Goal: Task Accomplishment & Management: Use online tool/utility

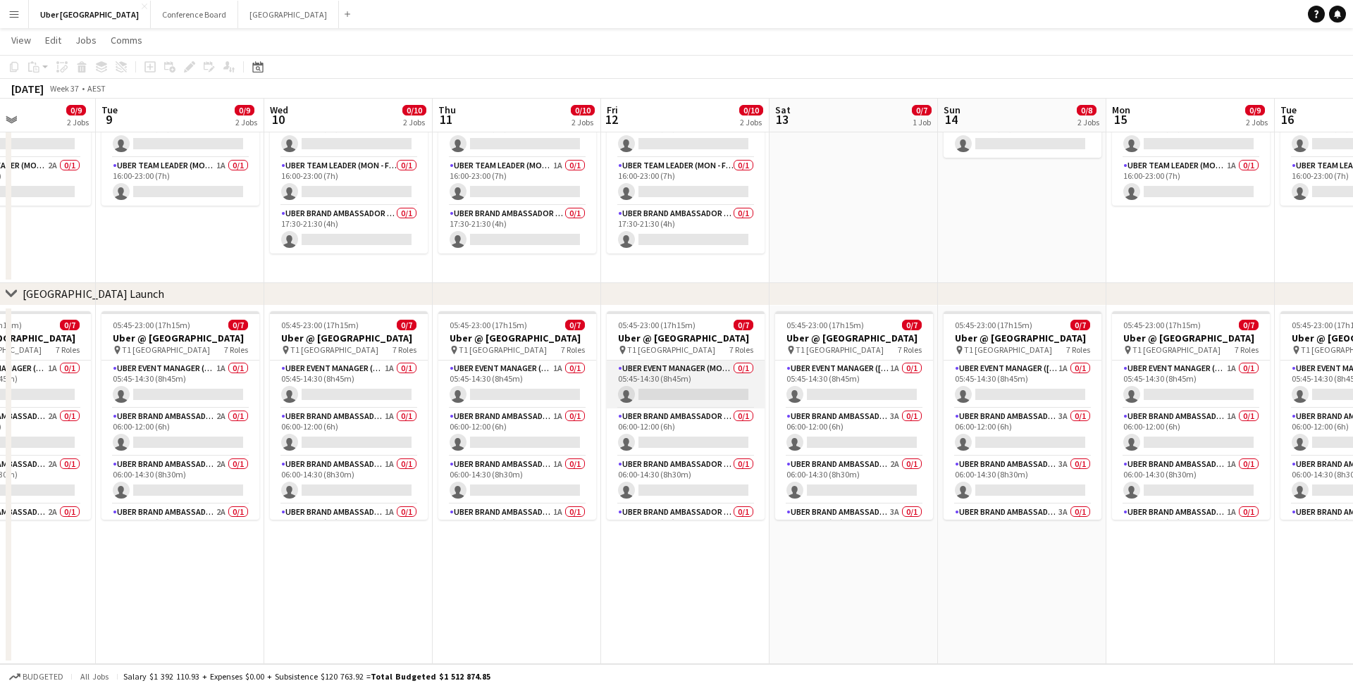
click at [658, 385] on app-card-role "UBER Event Manager (Mon - Fri) 0/1 05:45-14:30 (8h45m) single-neutral-actions" at bounding box center [686, 385] width 158 height 48
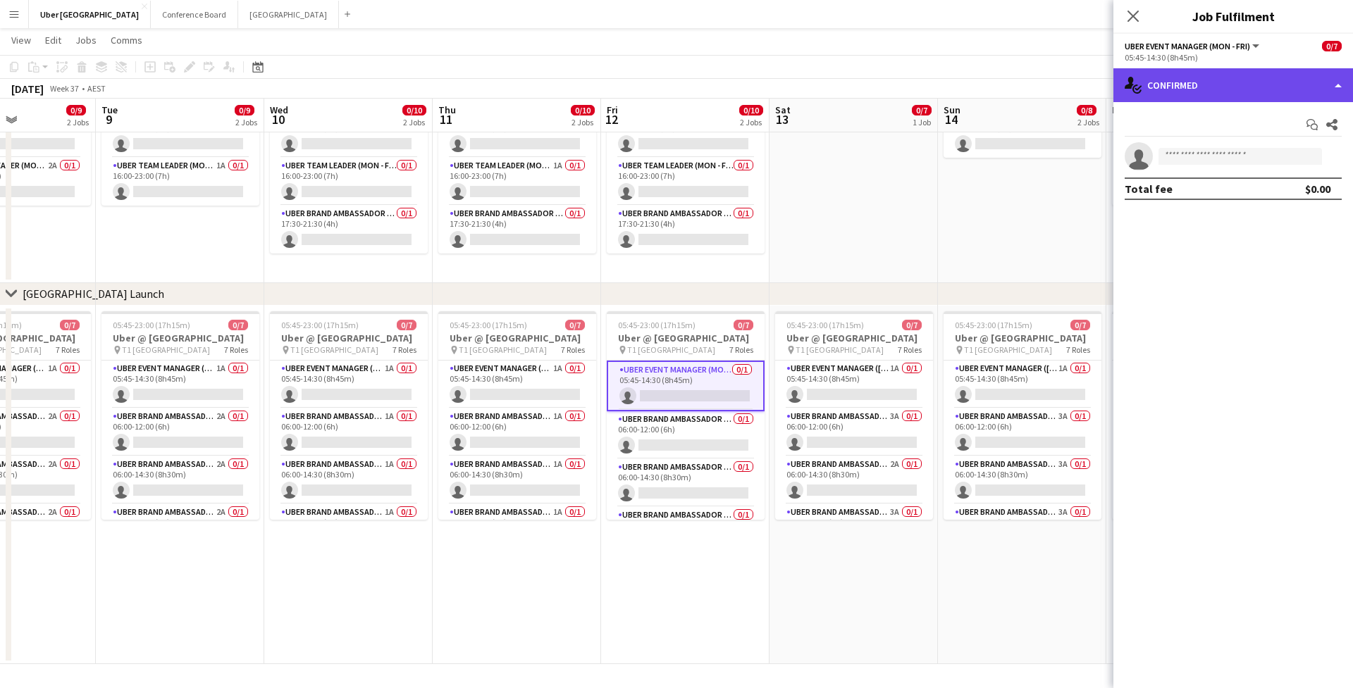
click at [1268, 94] on div "single-neutral-actions-check-2 Confirmed" at bounding box center [1233, 85] width 240 height 34
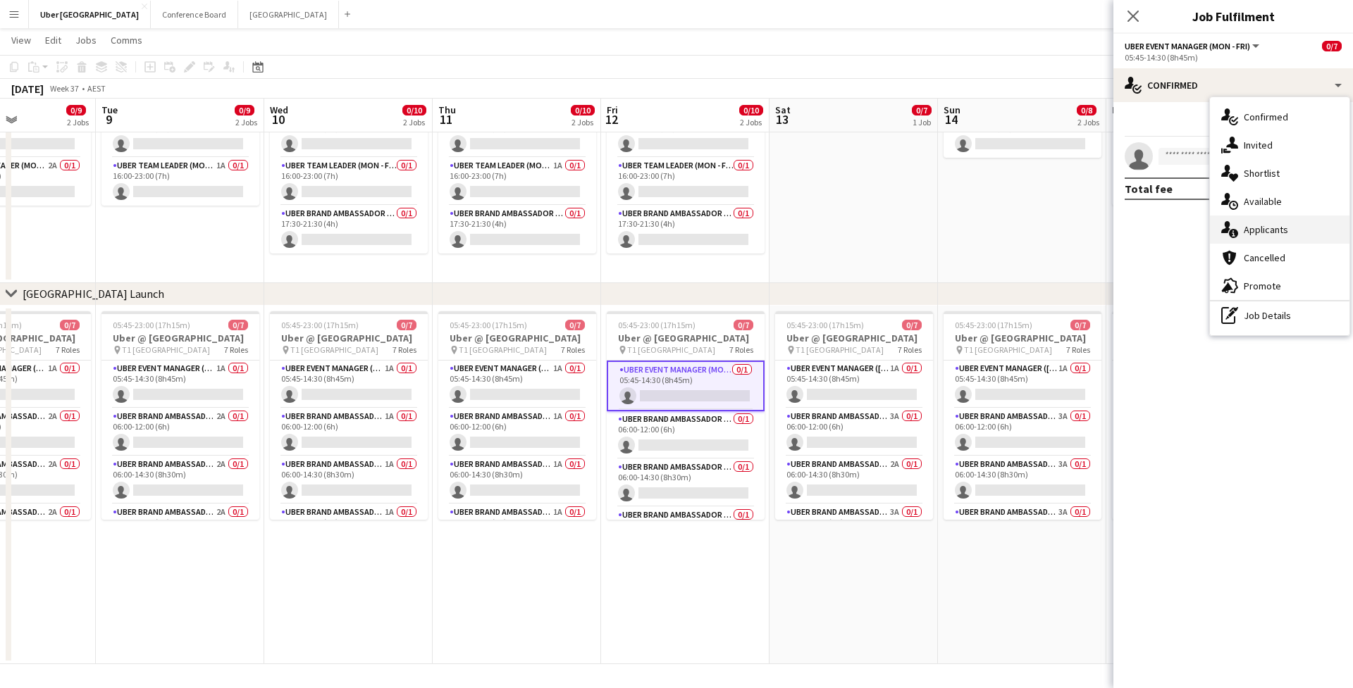
click at [1278, 228] on div "single-neutral-actions-information Applicants" at bounding box center [1280, 230] width 140 height 28
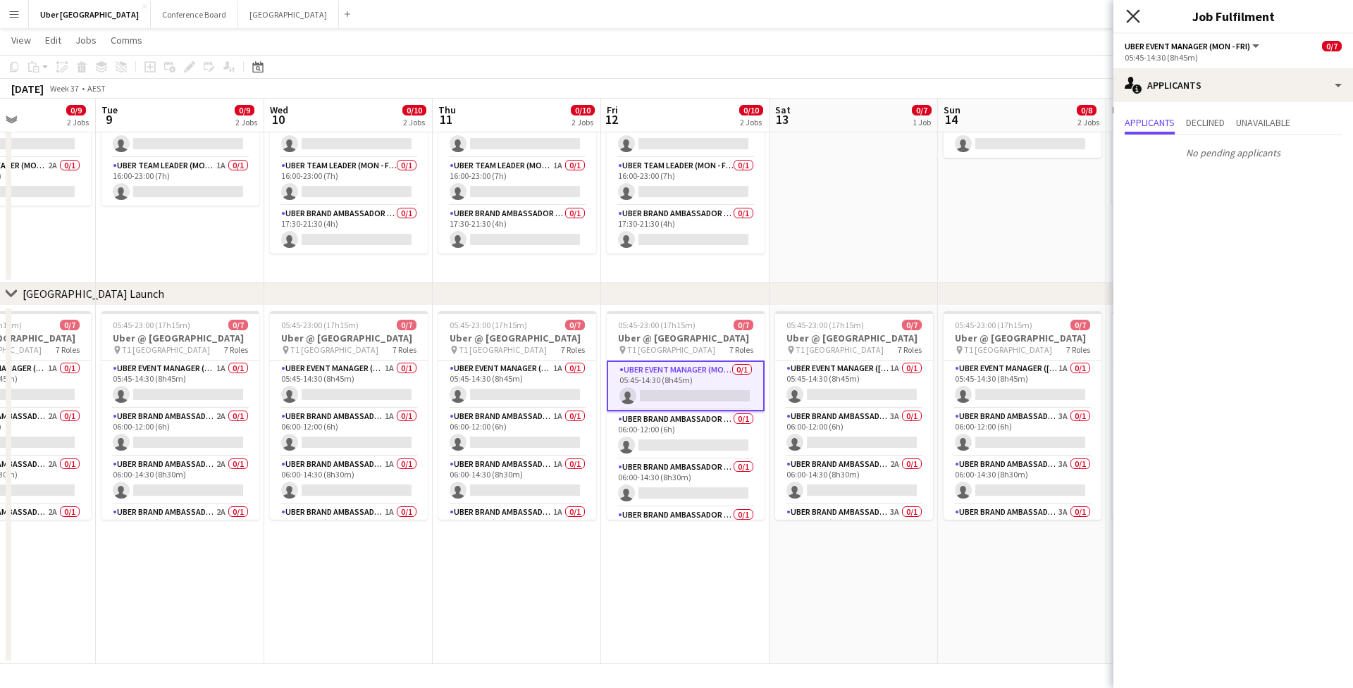
click at [1129, 19] on icon "Close pop-in" at bounding box center [1132, 15] width 13 height 13
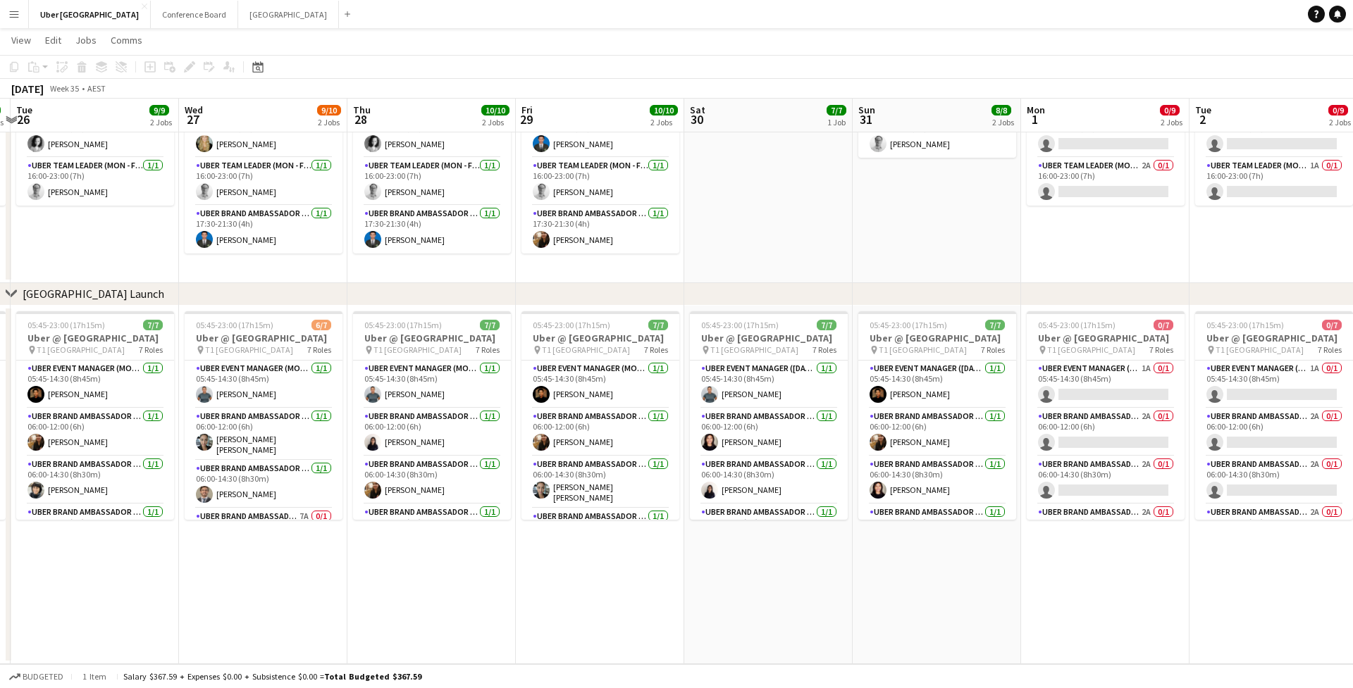
scroll to position [0, 326]
click at [151, 22] on button "Conference Board Close" at bounding box center [194, 14] width 87 height 27
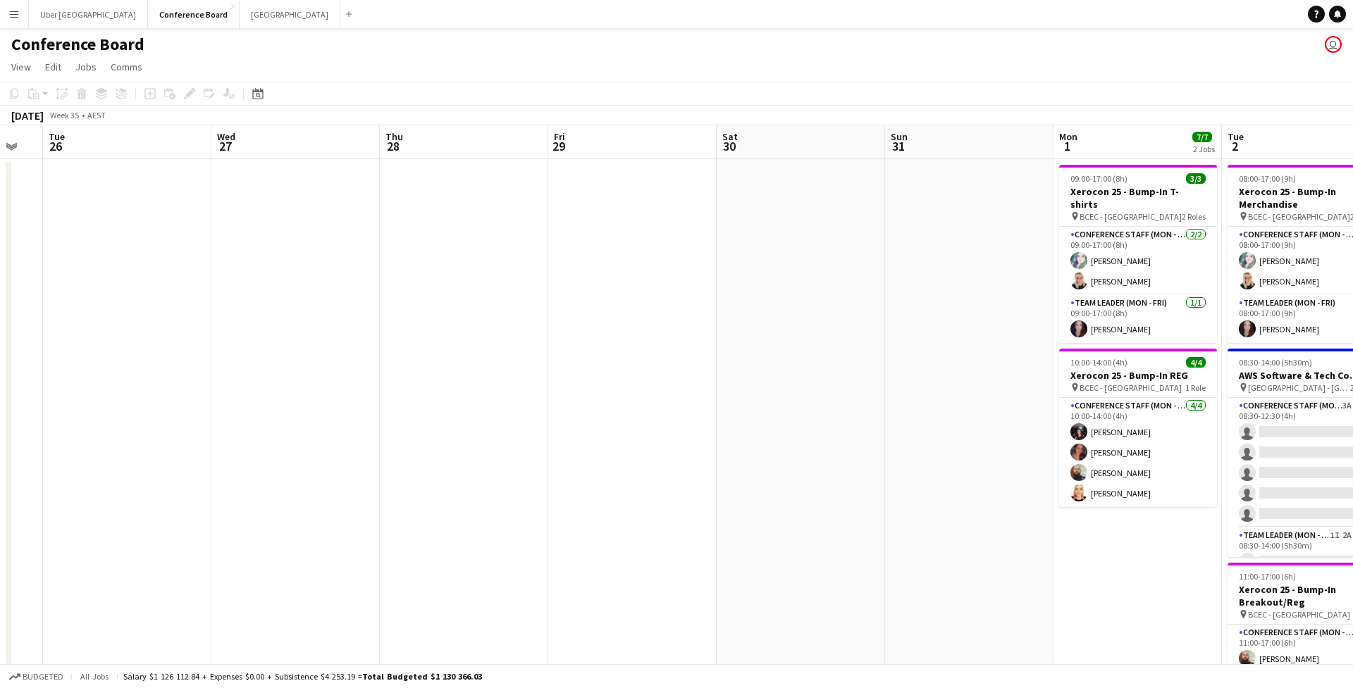
scroll to position [0, 463]
click at [52, 20] on button "Uber Sydney Close" at bounding box center [88, 14] width 119 height 27
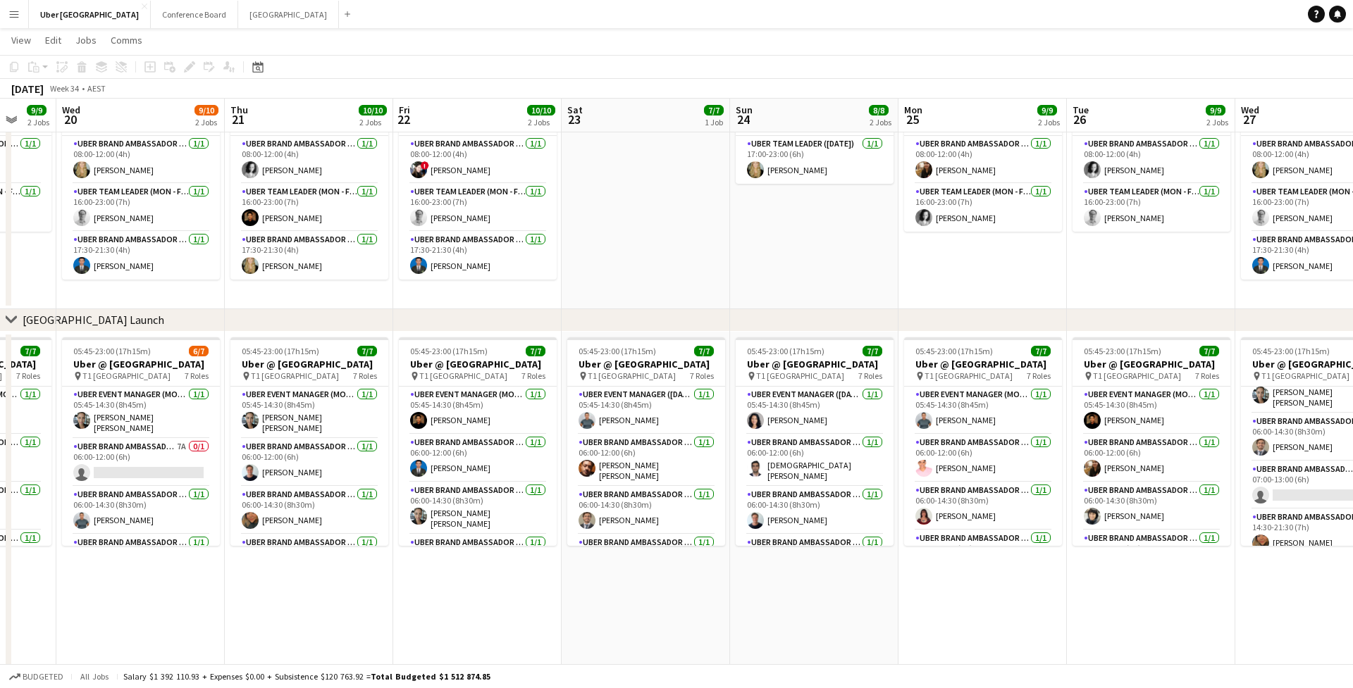
scroll to position [0, 450]
click at [109, 456] on app-card-role "UBER Brand Ambassador (Mon - Fri) 7A 0/1 06:00-12:00 (6h) single-neutral-actions" at bounding box center [140, 463] width 158 height 48
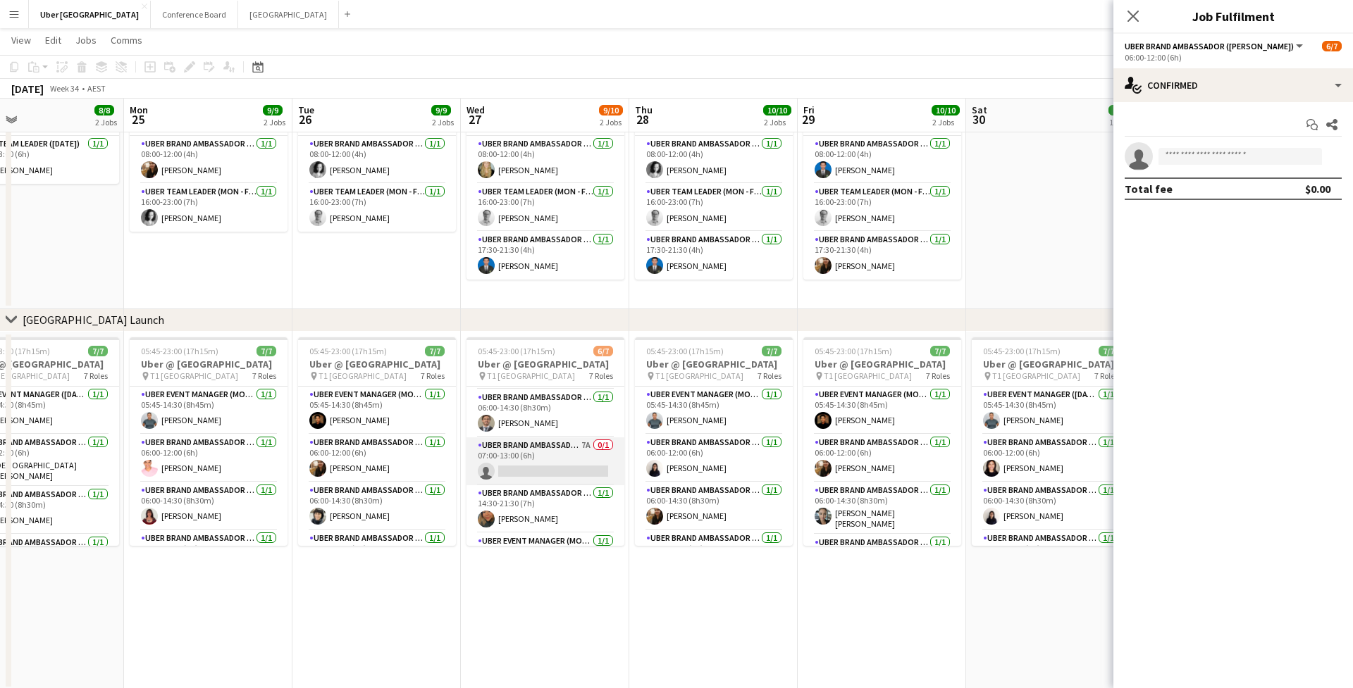
scroll to position [79, 0]
click at [509, 482] on app-card-role "UBER Brand Ambassador (Mon - Fri) 7A 0/1 07:00-13:00 (6h) single-neutral-actions" at bounding box center [546, 480] width 158 height 48
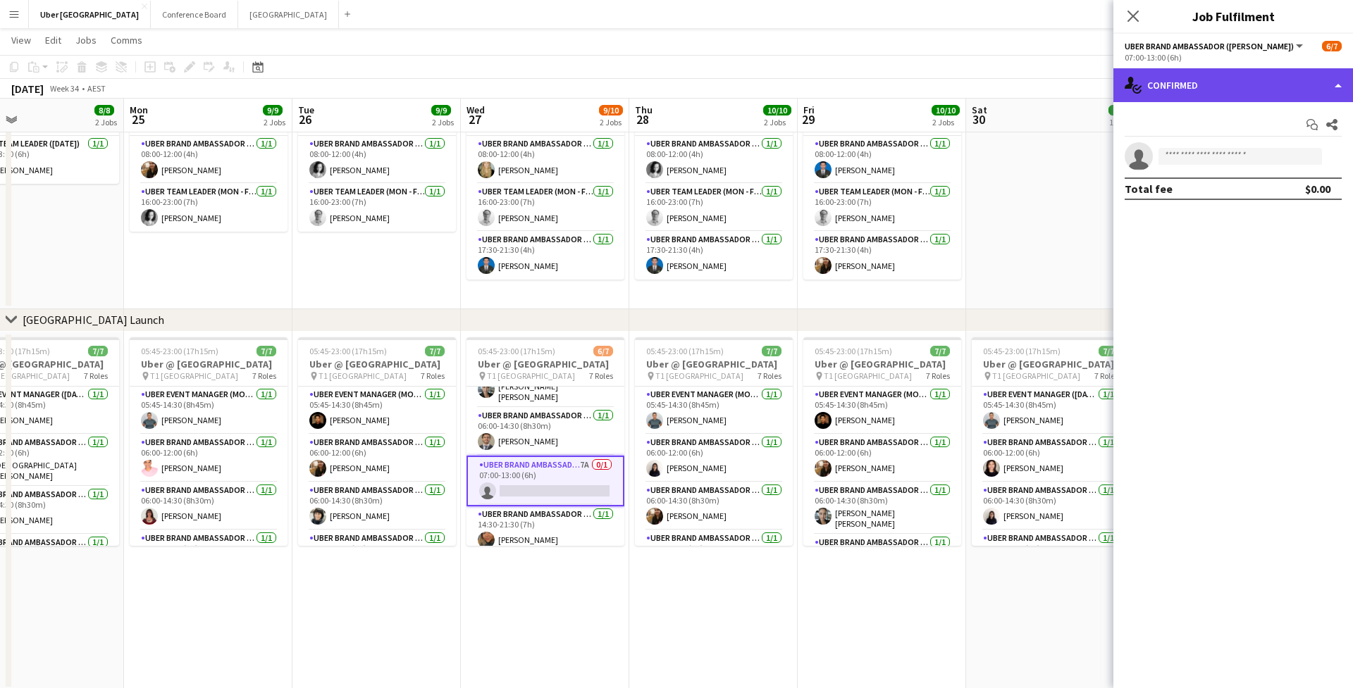
click at [1179, 87] on div "single-neutral-actions-check-2 Confirmed" at bounding box center [1233, 85] width 240 height 34
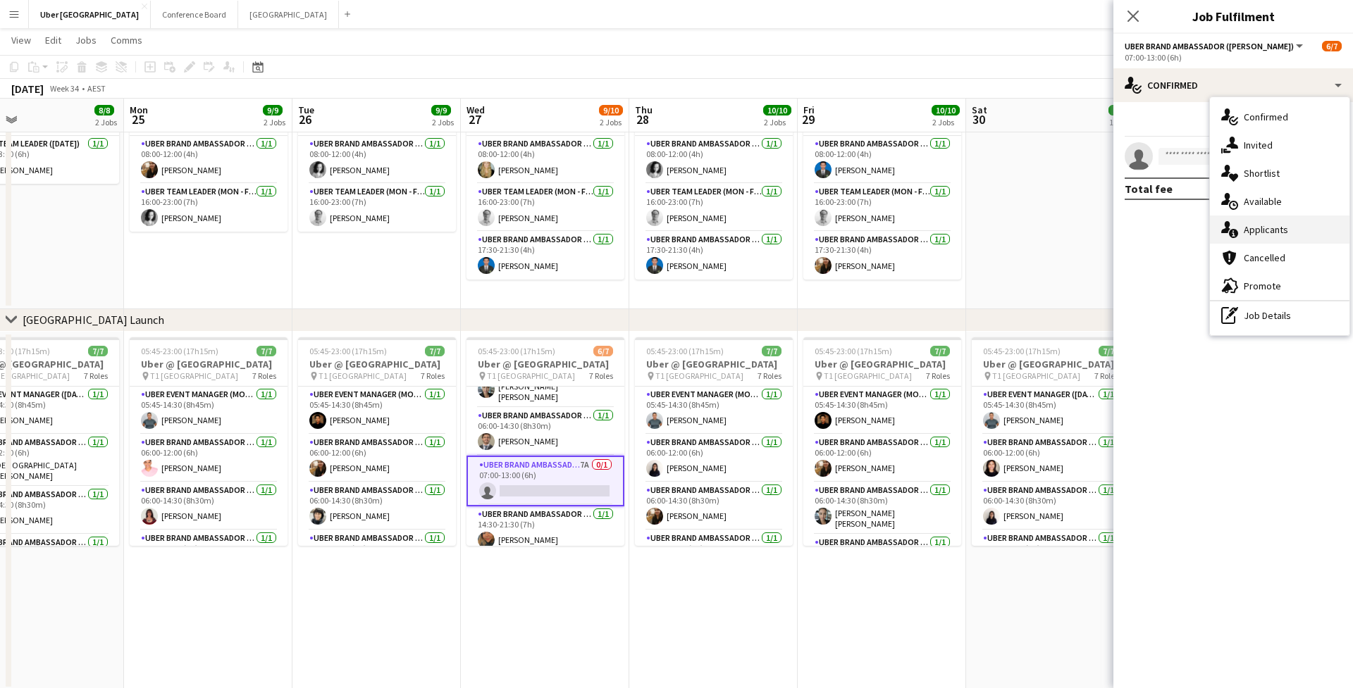
click at [1249, 235] on div "single-neutral-actions-information Applicants" at bounding box center [1280, 230] width 140 height 28
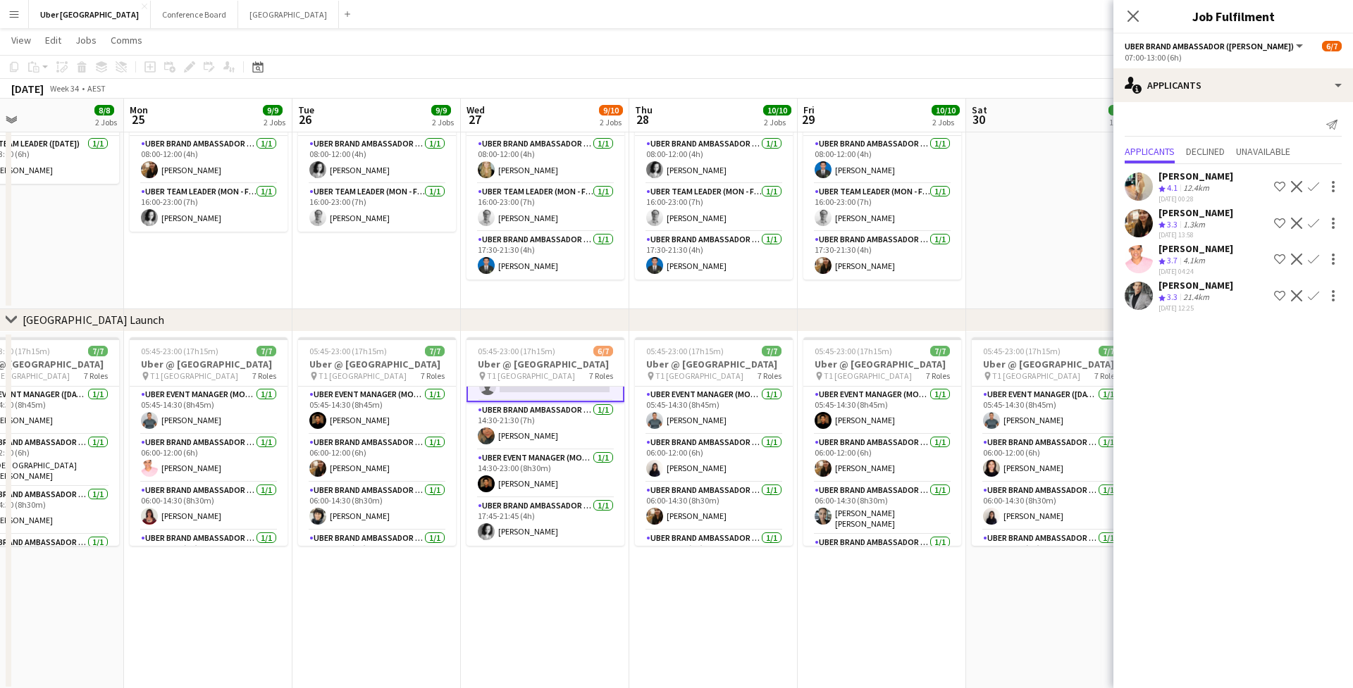
scroll to position [192, 0]
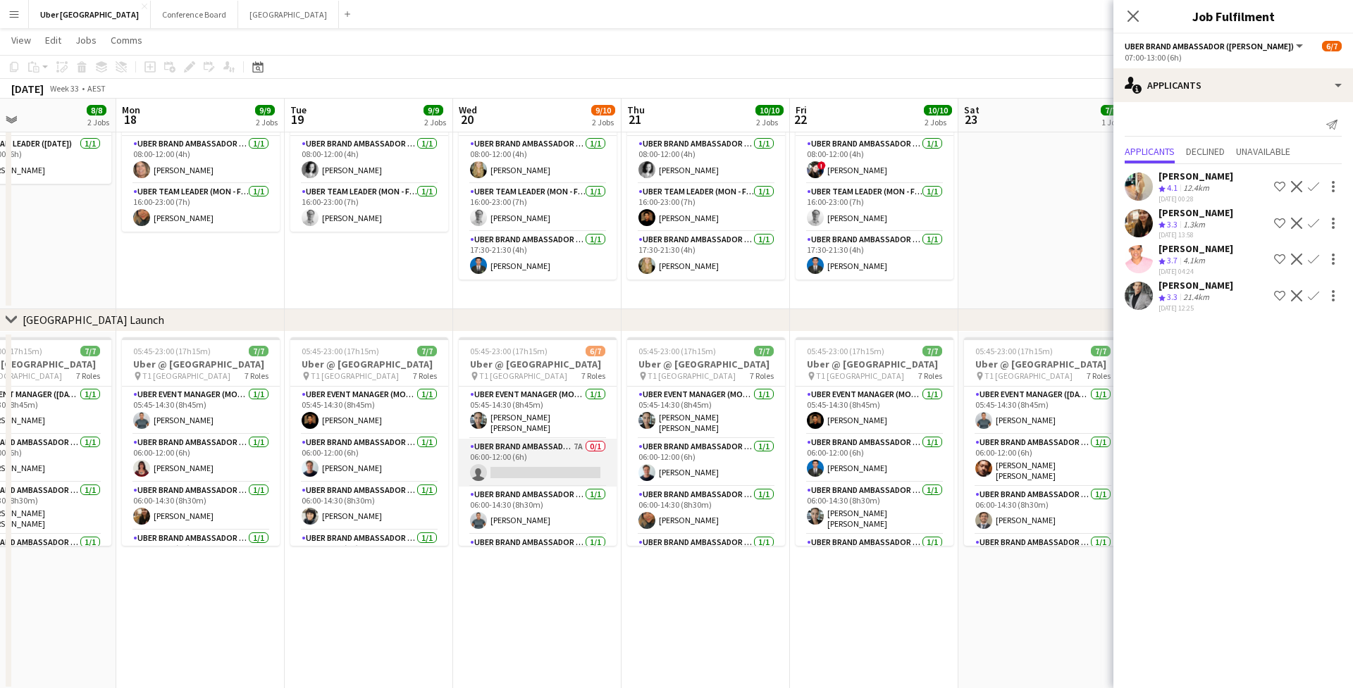
click at [533, 454] on app-card-role "UBER Brand Ambassador (Mon - Fri) 7A 0/1 06:00-12:00 (6h) single-neutral-actions" at bounding box center [538, 463] width 158 height 48
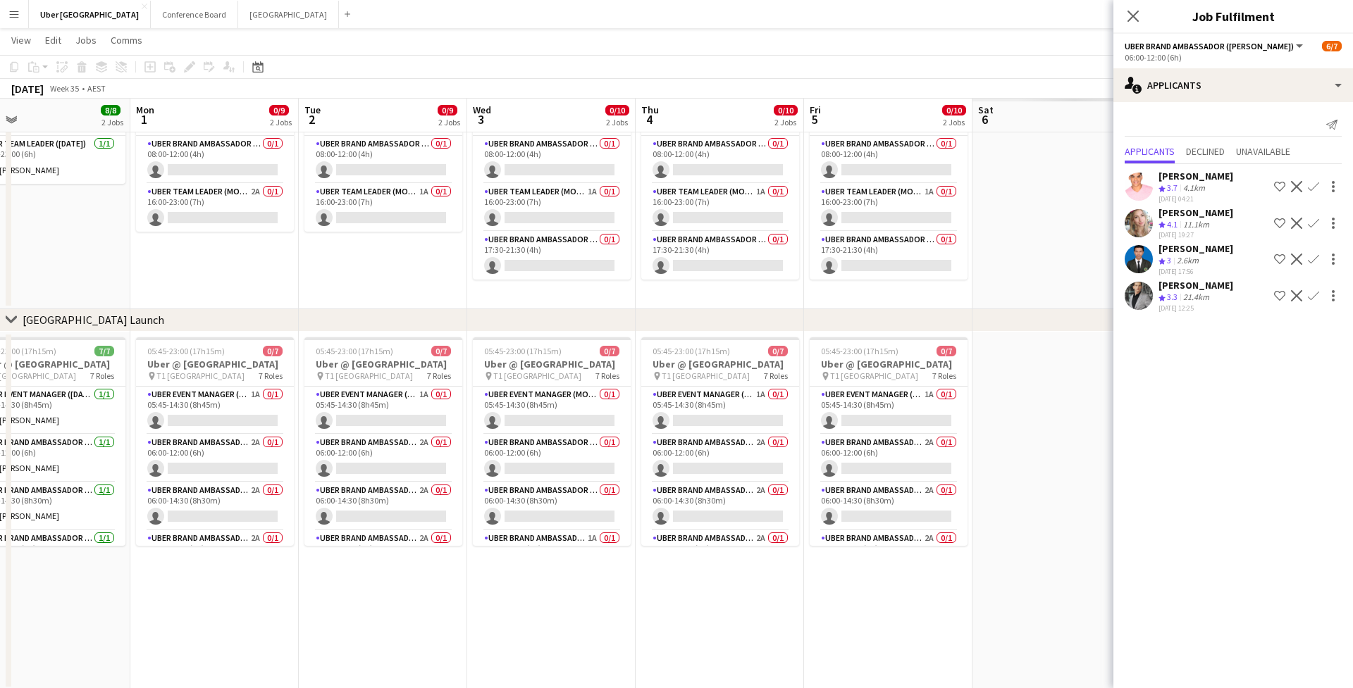
scroll to position [0, 412]
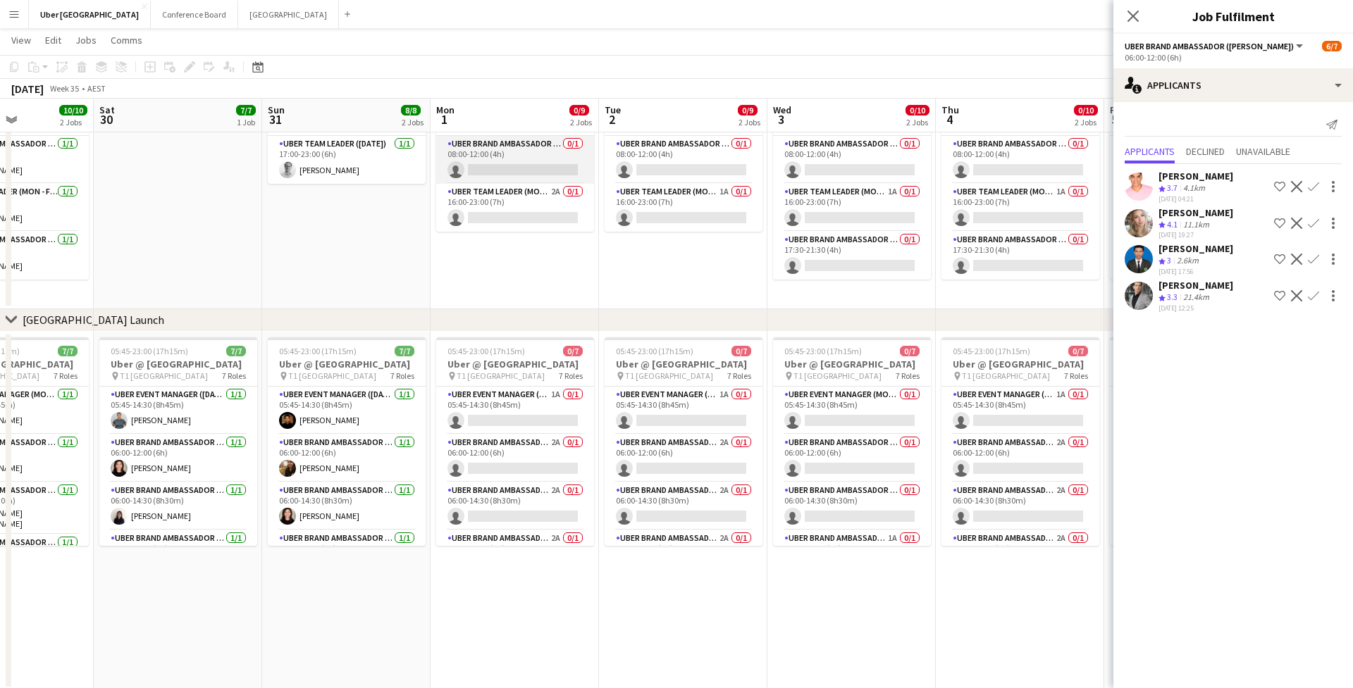
click at [487, 152] on app-card-role "UBER Brand Ambassador (Mon - Fri) 0/1 08:00-12:00 (4h) single-neutral-actions" at bounding box center [515, 160] width 158 height 48
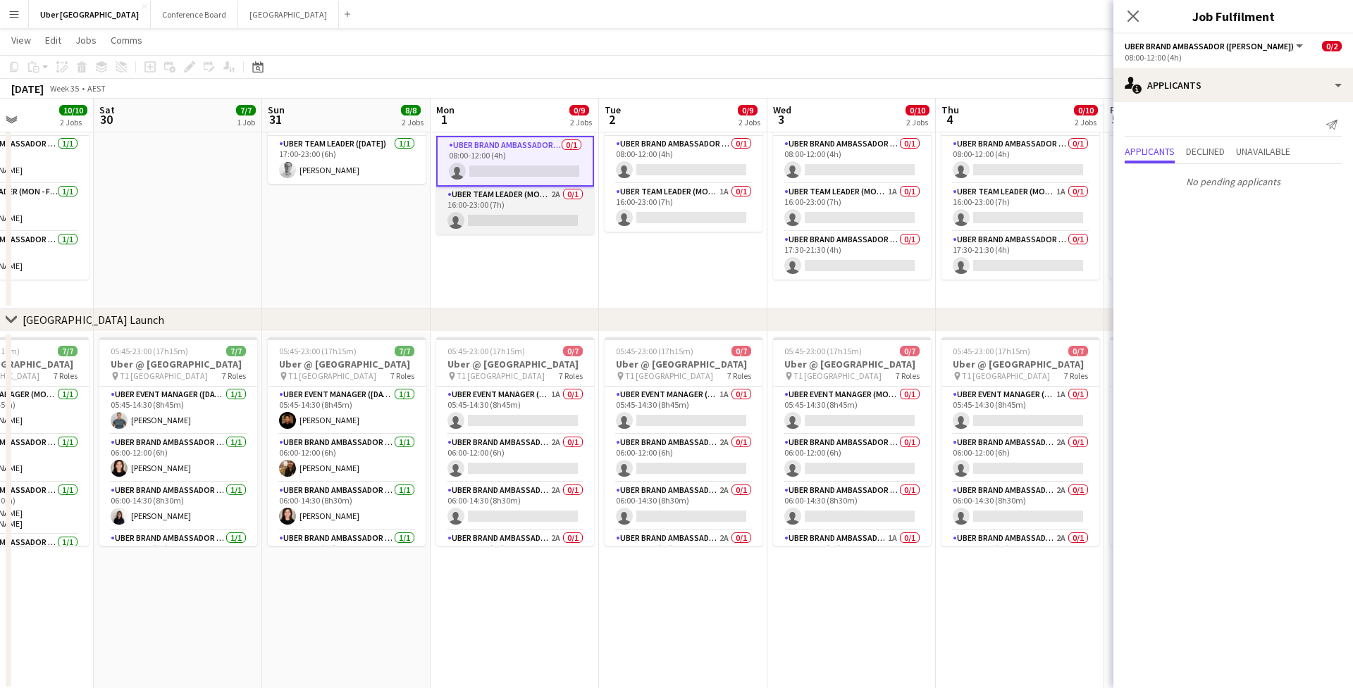
click at [490, 193] on app-card-role "Uber Team Leader (Mon - Fri) 2A 0/1 16:00-23:00 (7h) single-neutral-actions" at bounding box center [515, 211] width 158 height 48
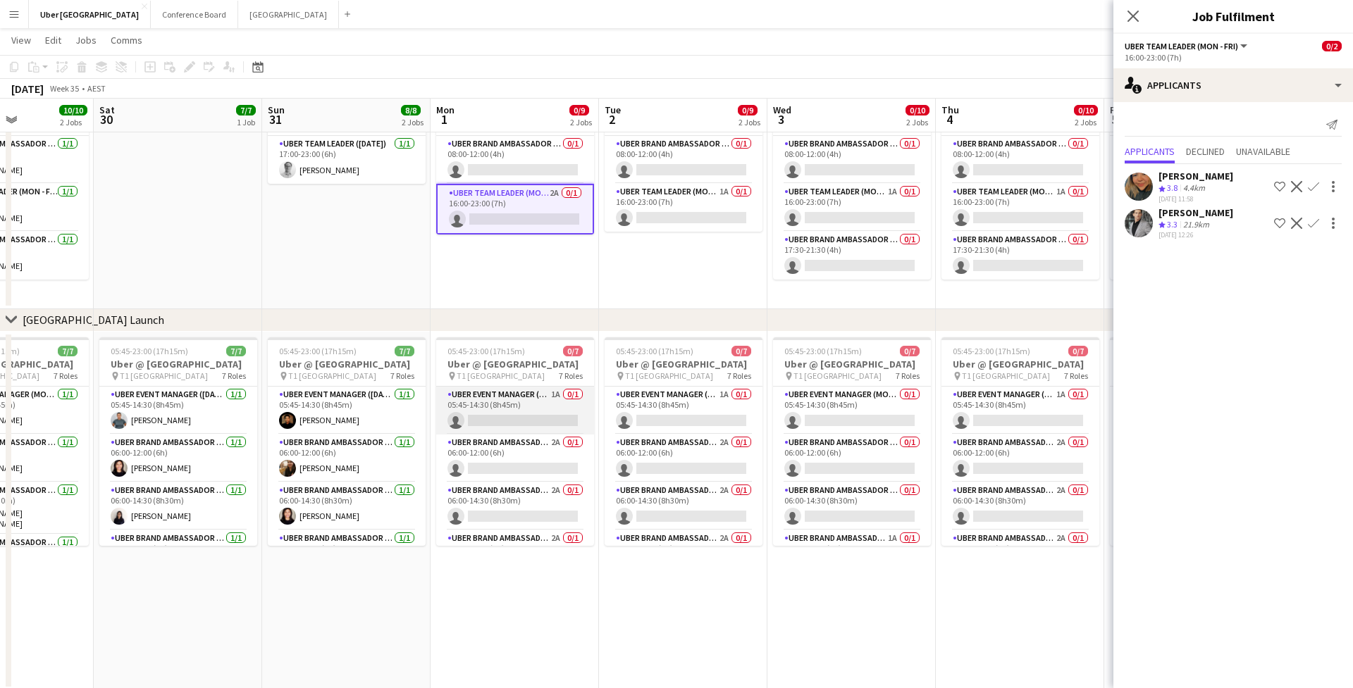
click at [501, 405] on app-card-role "UBER Event Manager (Mon - Fri) 1A 0/1 05:45-14:30 (8h45m) single-neutral-actions" at bounding box center [515, 411] width 158 height 48
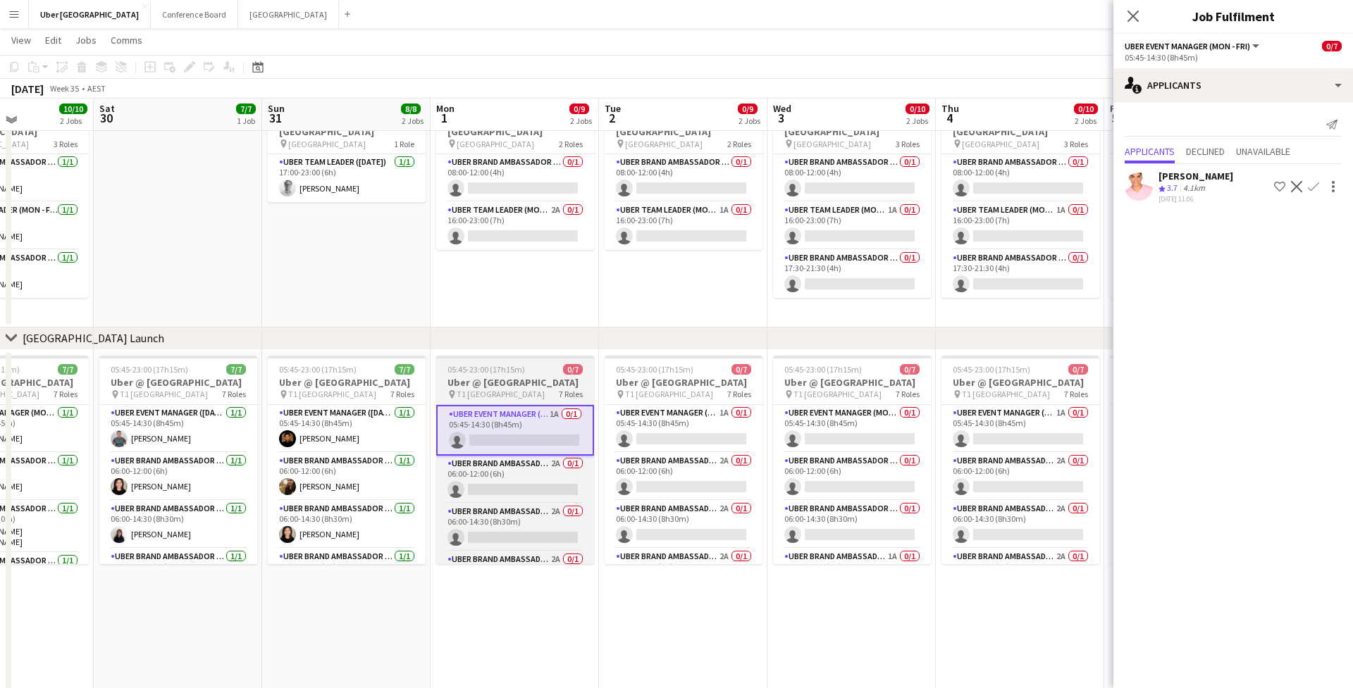
scroll to position [0, 411]
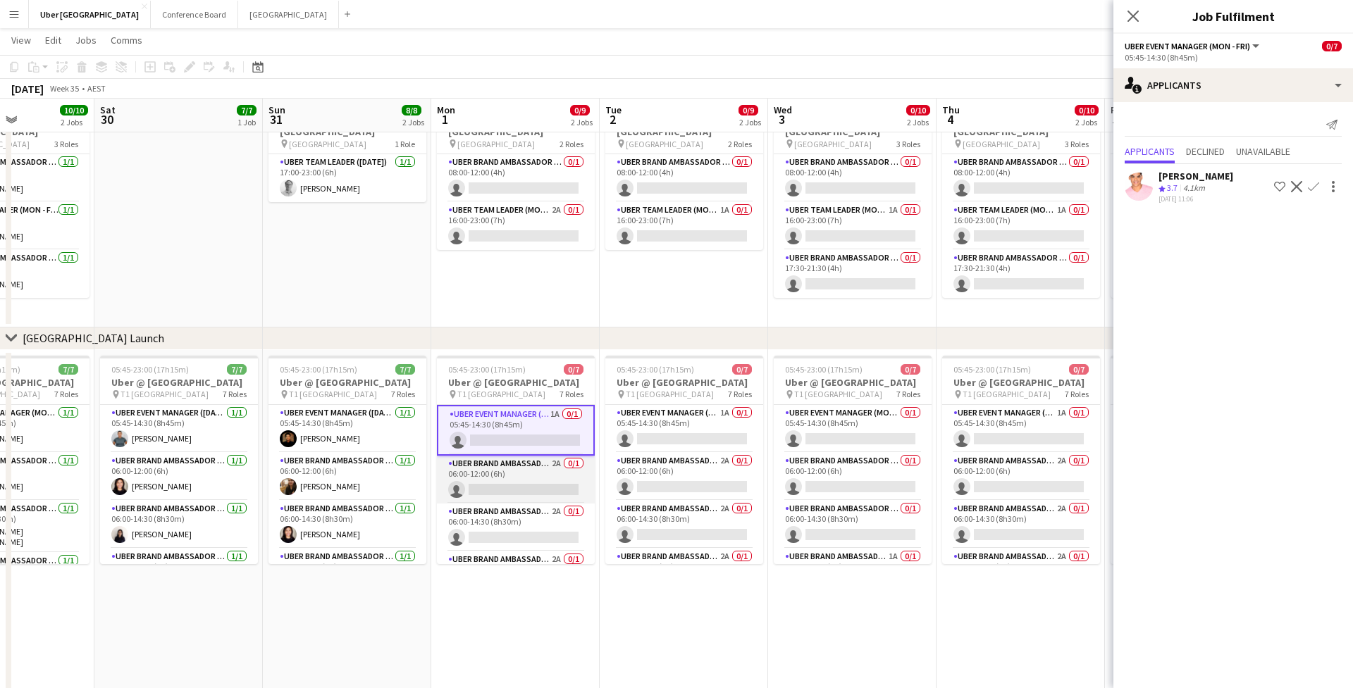
click at [483, 486] on app-card-role "UBER Brand Ambassador (Mon - Fri) 2A 0/1 06:00-12:00 (6h) single-neutral-actions" at bounding box center [516, 480] width 158 height 48
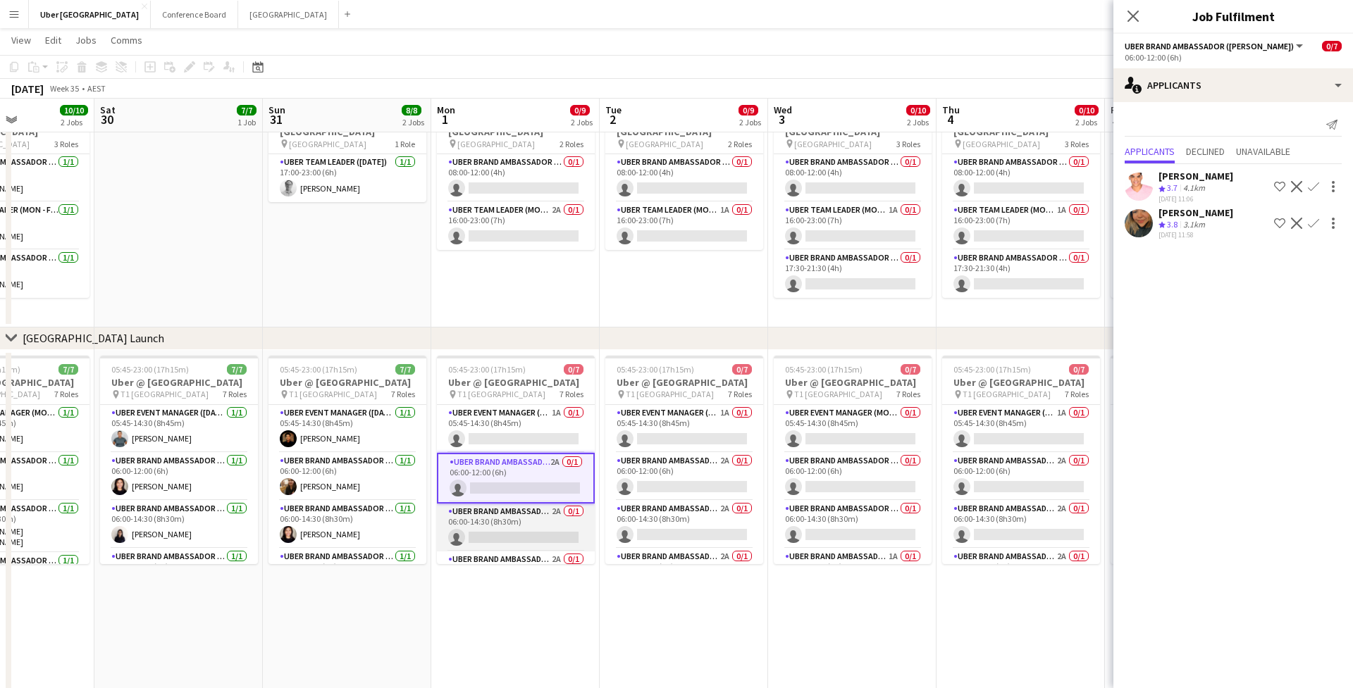
click at [486, 531] on app-card-role "UBER Brand Ambassador (Mon - Fri) 2A 0/1 06:00-14:30 (8h30m) single-neutral-act…" at bounding box center [516, 528] width 158 height 48
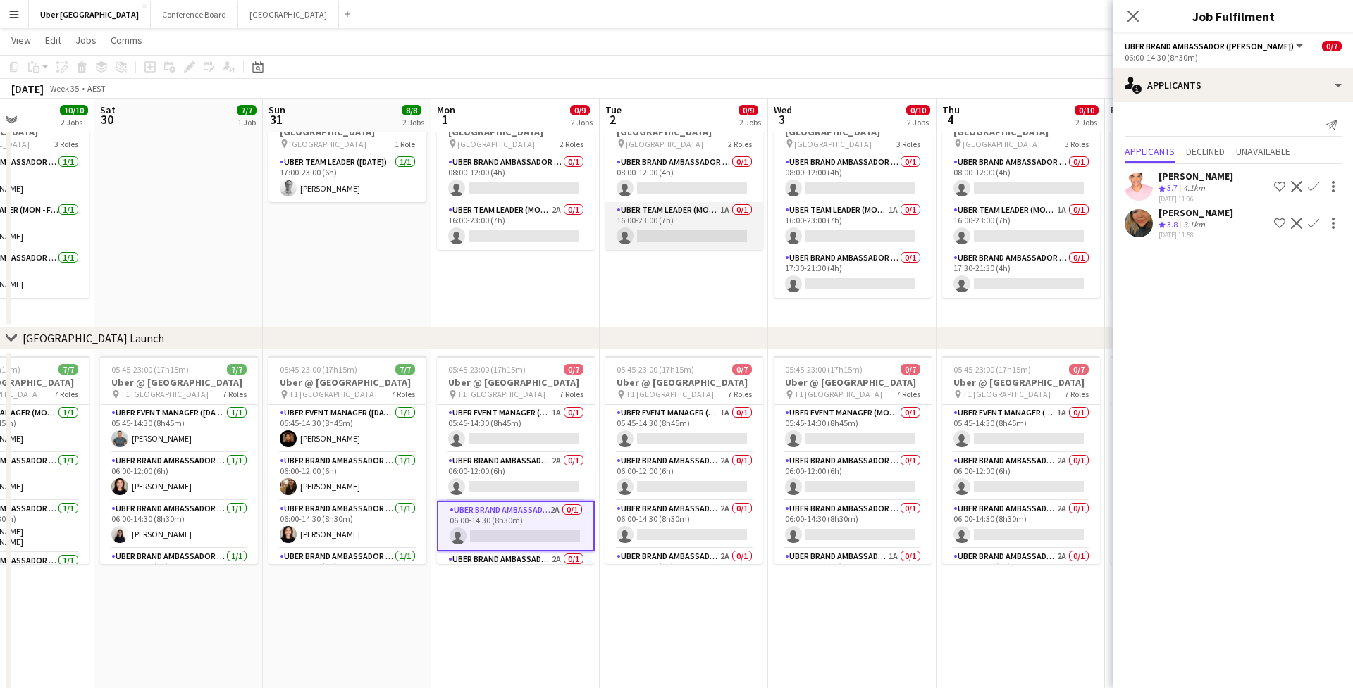
click at [657, 215] on app-card-role "Uber Team Leader (Mon - Fri) 1A 0/1 16:00-23:00 (7h) single-neutral-actions" at bounding box center [684, 226] width 158 height 48
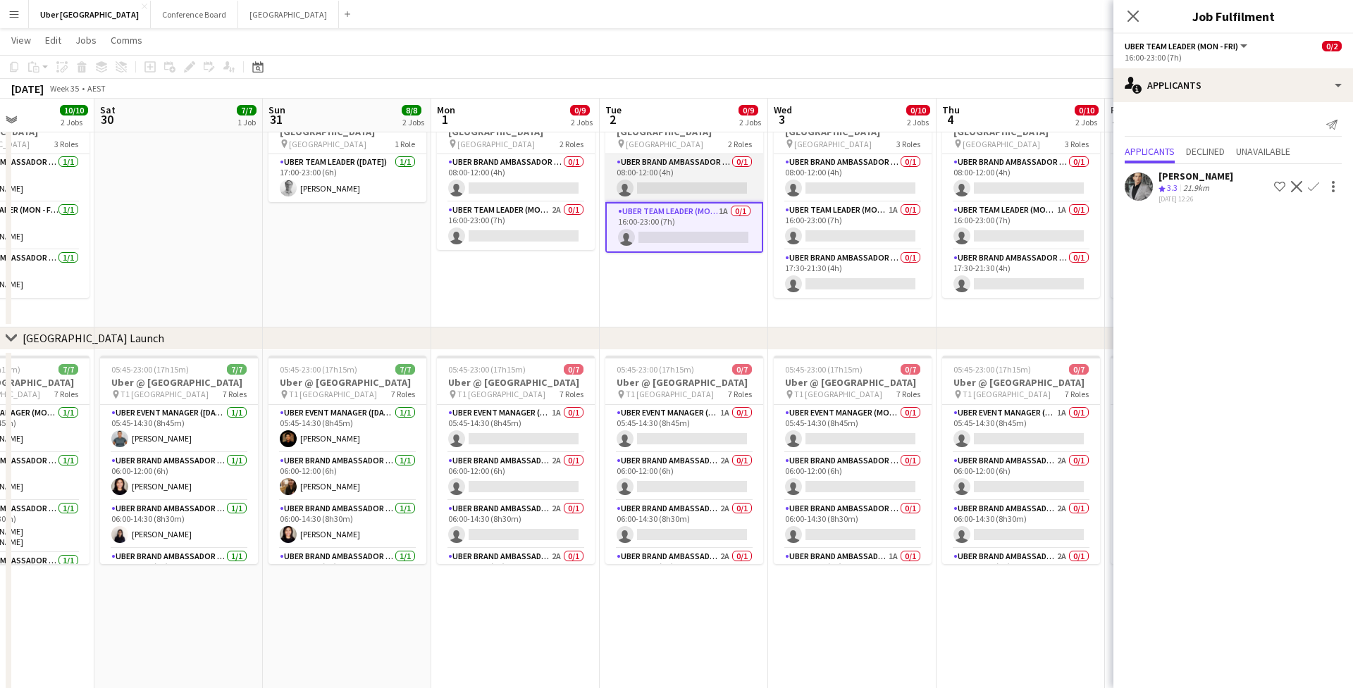
click at [663, 162] on app-card-role "UBER Brand Ambassador (Mon - Fri) 0/1 08:00-12:00 (4h) single-neutral-actions" at bounding box center [684, 178] width 158 height 48
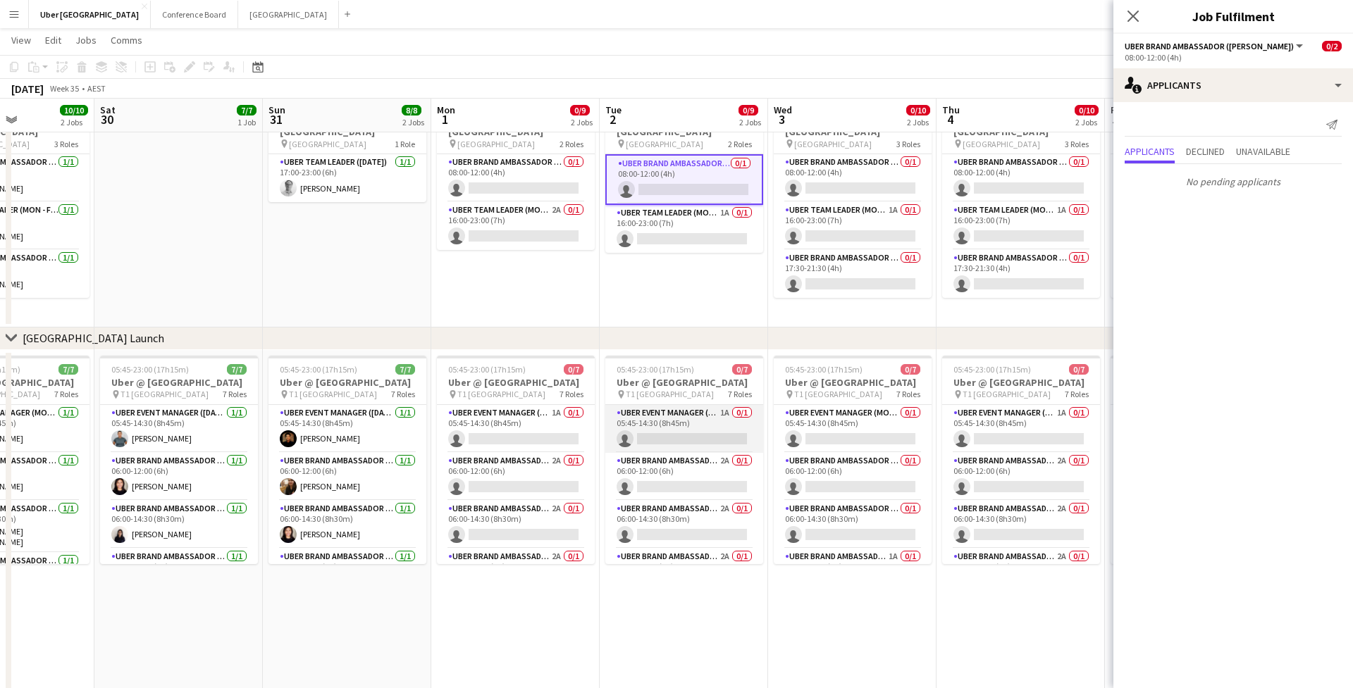
click at [653, 427] on app-card-role "UBER Event Manager (Mon - Fri) 1A 0/1 05:45-14:30 (8h45m) single-neutral-actions" at bounding box center [684, 429] width 158 height 48
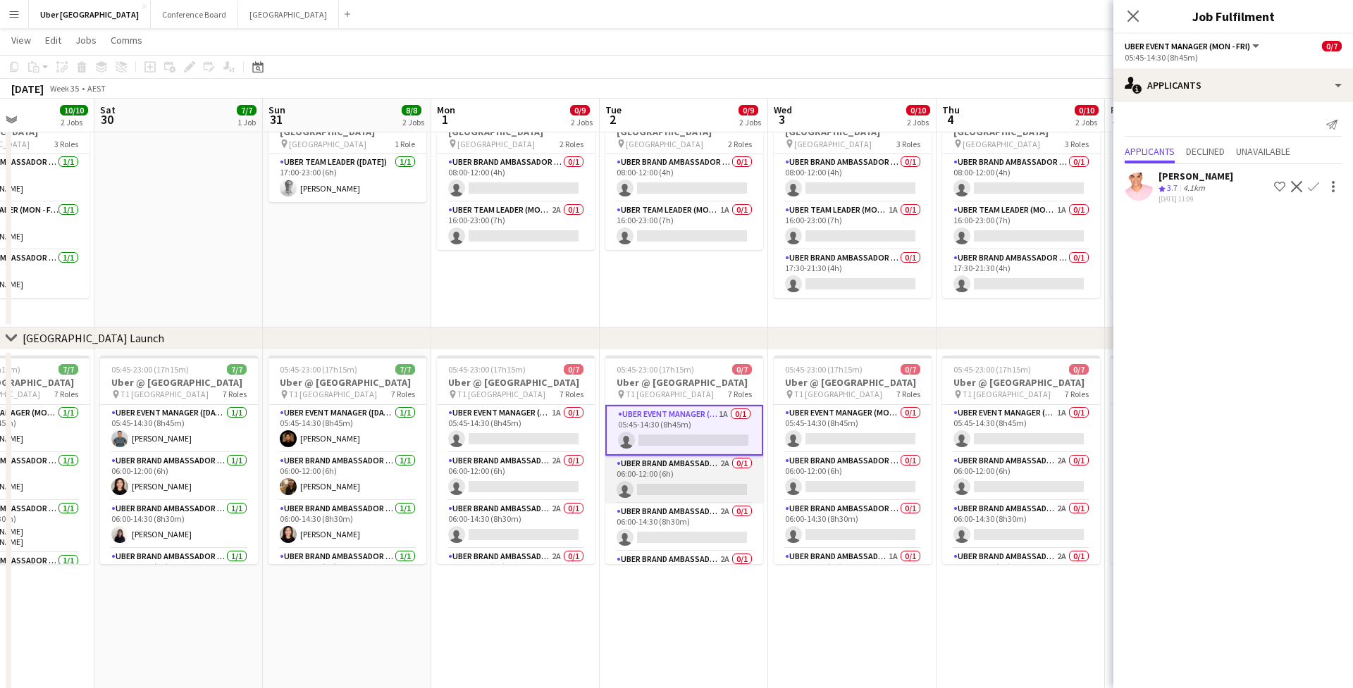
click at [658, 489] on app-card-role "UBER Brand Ambassador (Mon - Fri) 2A 0/1 06:00-12:00 (6h) single-neutral-actions" at bounding box center [684, 480] width 158 height 48
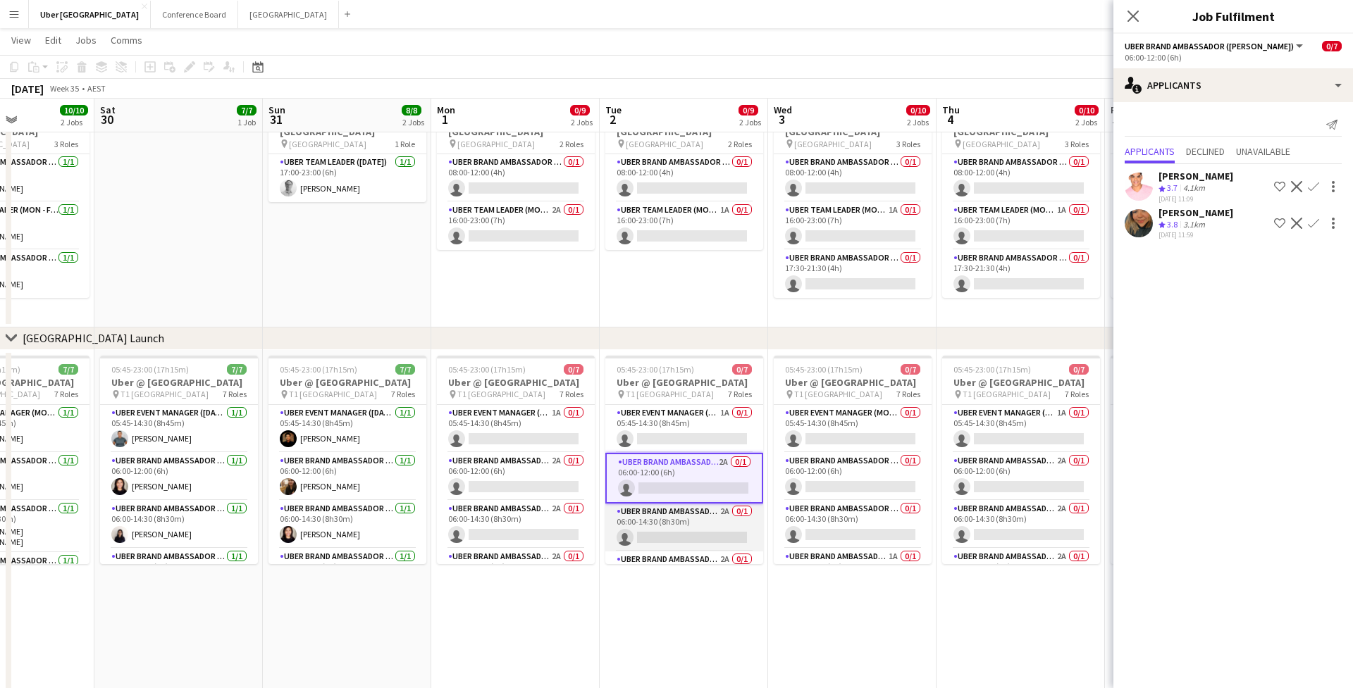
click at [669, 533] on app-card-role "UBER Brand Ambassador (Mon - Fri) 2A 0/1 06:00-14:30 (8h30m) single-neutral-act…" at bounding box center [684, 528] width 158 height 48
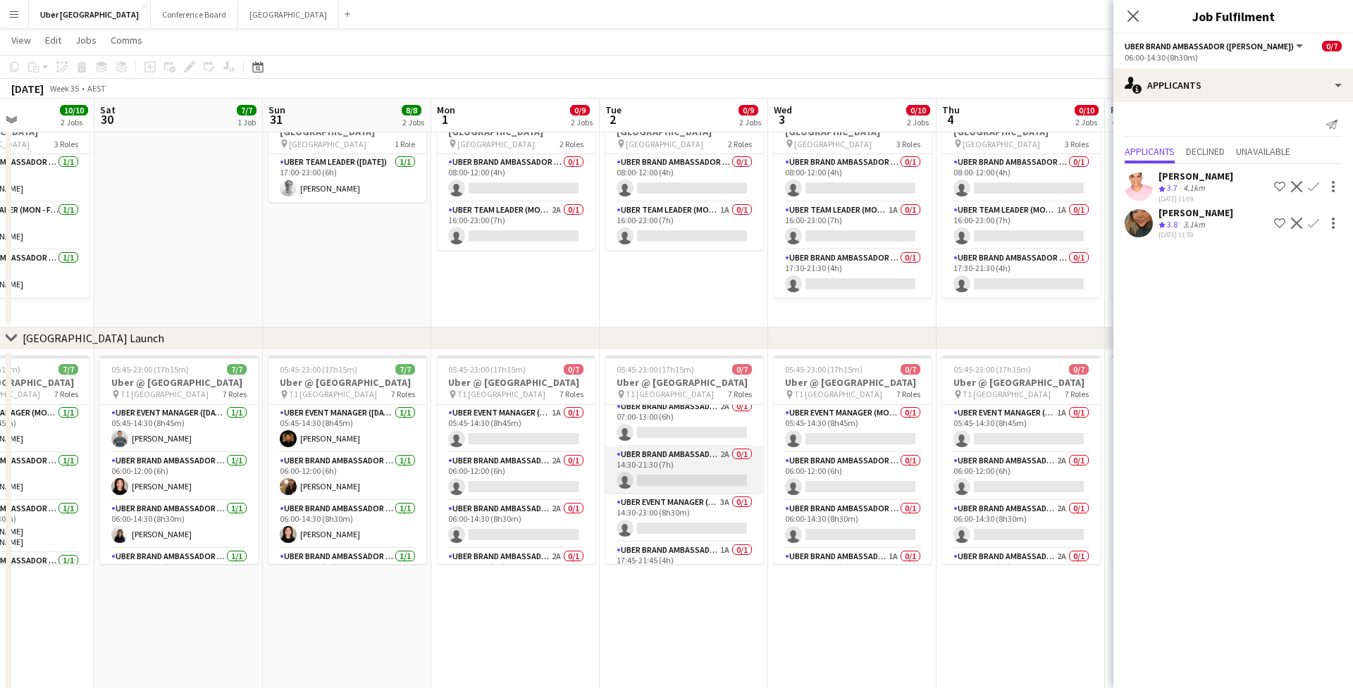
scroll to position [154, 0]
click at [671, 523] on app-card-role "UBER Event Manager (Mon - Fri) 3A 0/1 14:30-23:00 (8h30m) single-neutral-actions" at bounding box center [684, 517] width 158 height 48
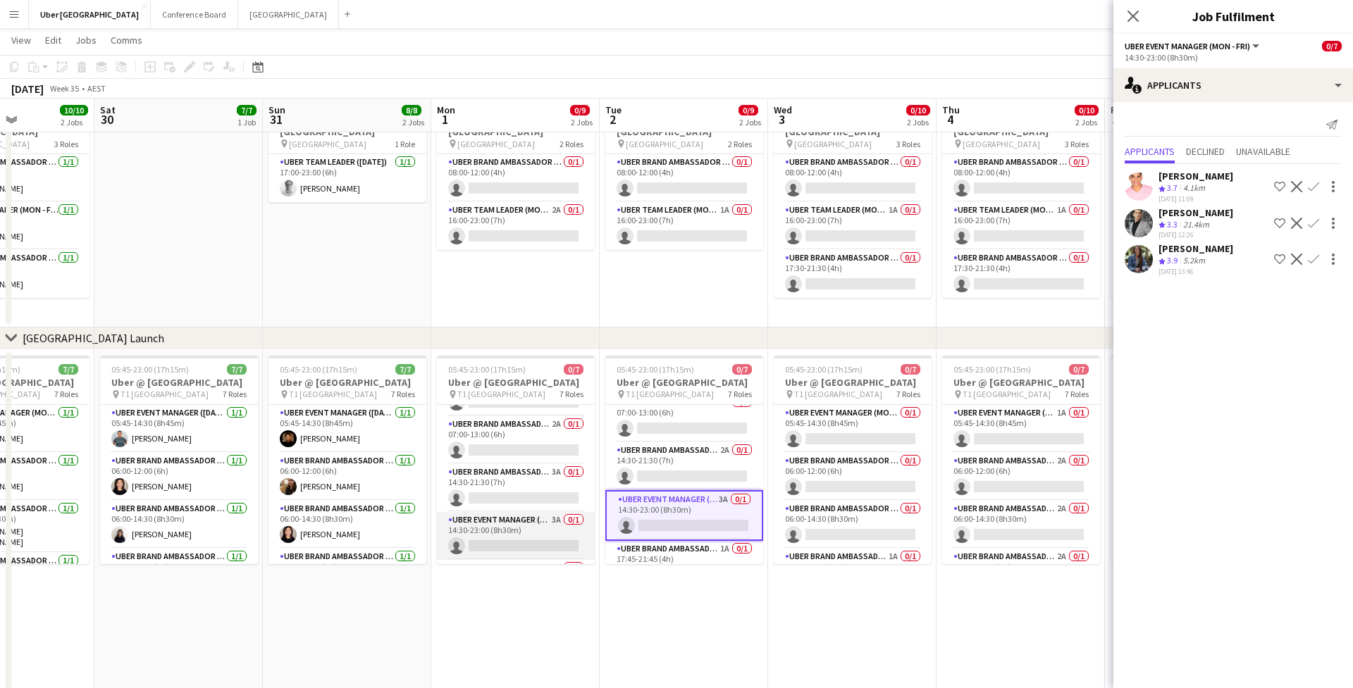
scroll to position [133, 0]
click at [502, 528] on app-card-role "UBER Event Manager (Mon - Fri) 3A 0/1 14:30-23:00 (8h30m) single-neutral-actions" at bounding box center [516, 536] width 158 height 48
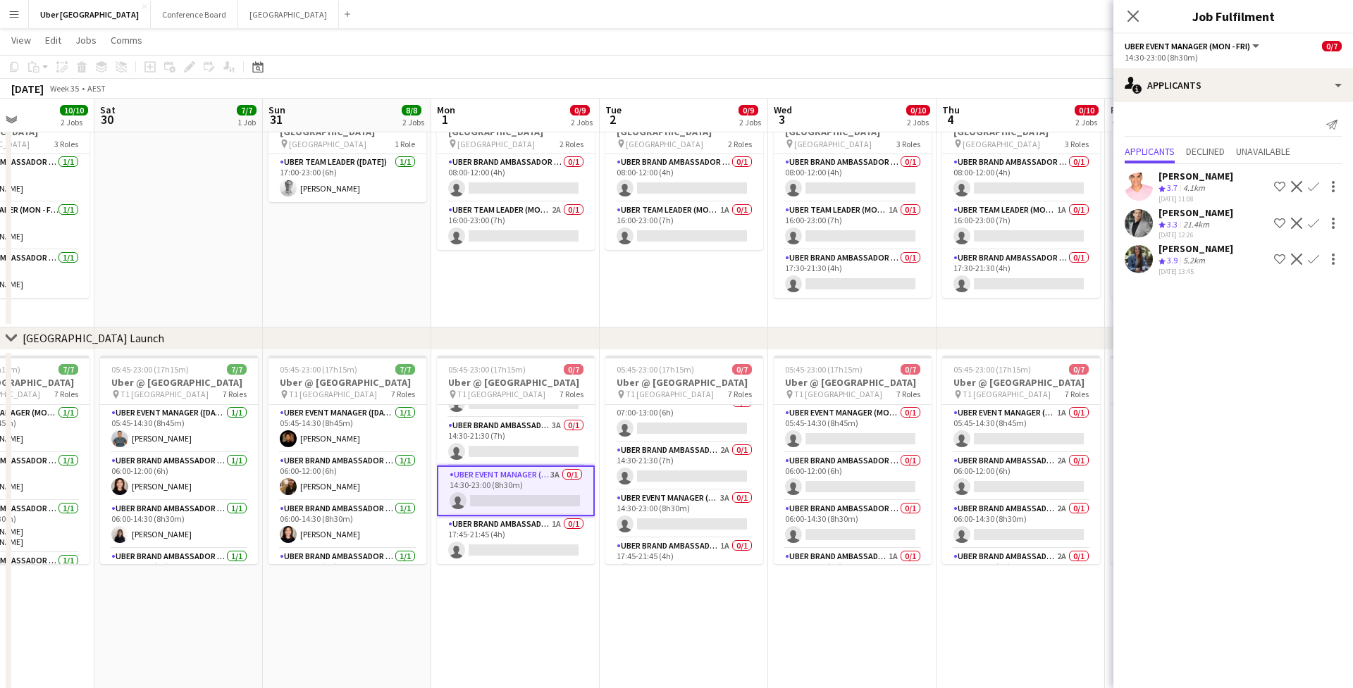
scroll to position [192, 0]
click at [1315, 261] on app-icon "Confirm" at bounding box center [1313, 259] width 11 height 11
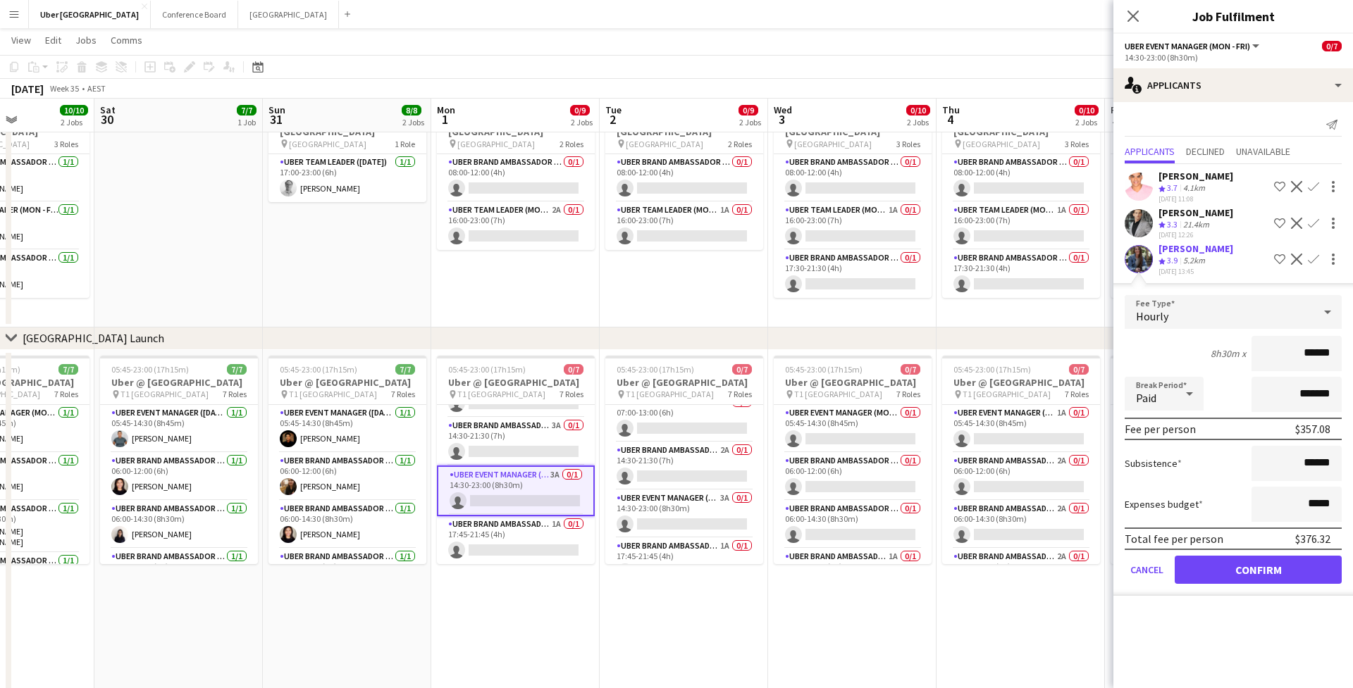
click at [1252, 569] on button "Confirm" at bounding box center [1258, 570] width 167 height 28
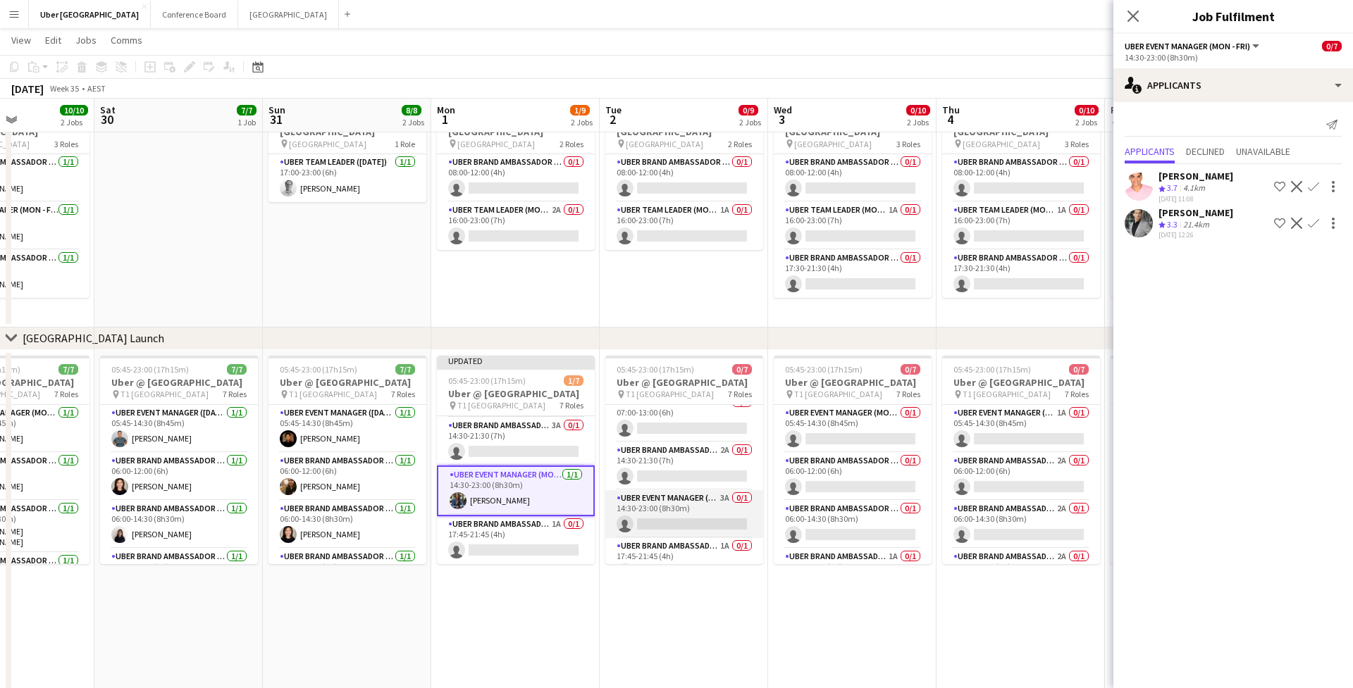
click at [674, 521] on app-card-role "UBER Event Manager (Mon - Fri) 3A 0/1 14:30-23:00 (8h30m) single-neutral-actions" at bounding box center [684, 514] width 158 height 48
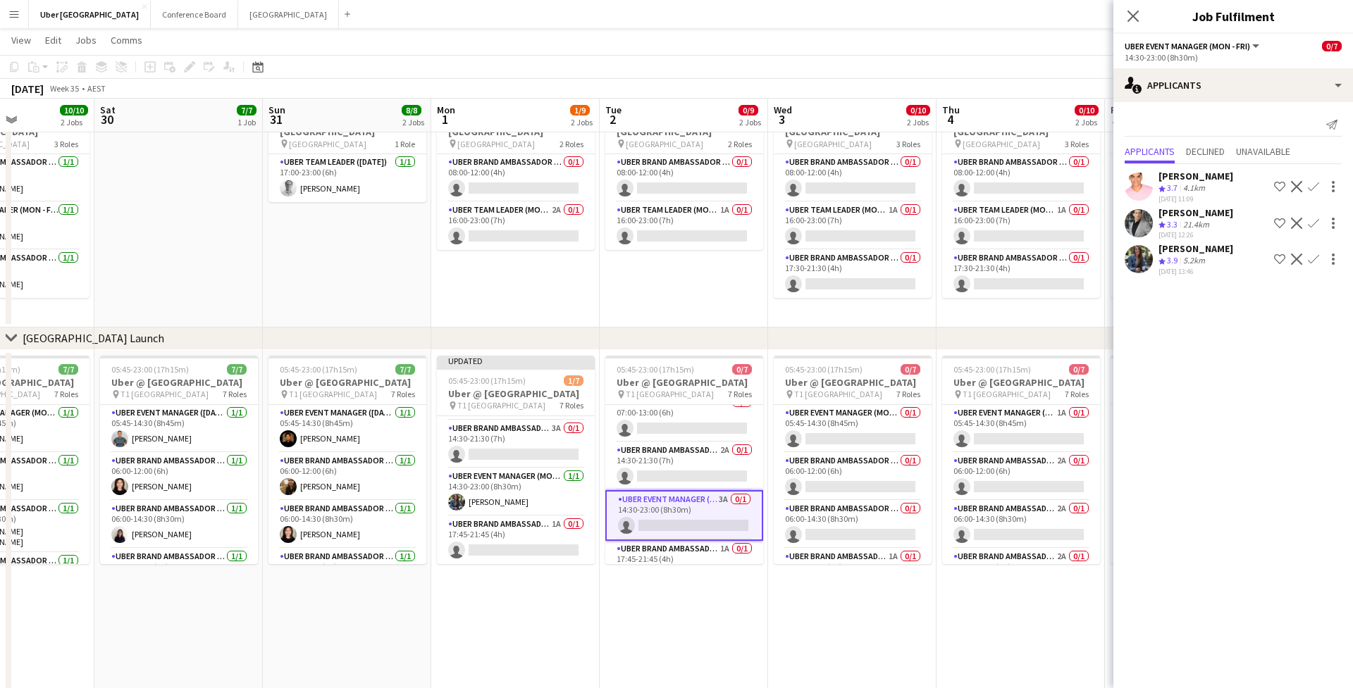
click at [1308, 257] on app-icon "Confirm" at bounding box center [1313, 259] width 11 height 11
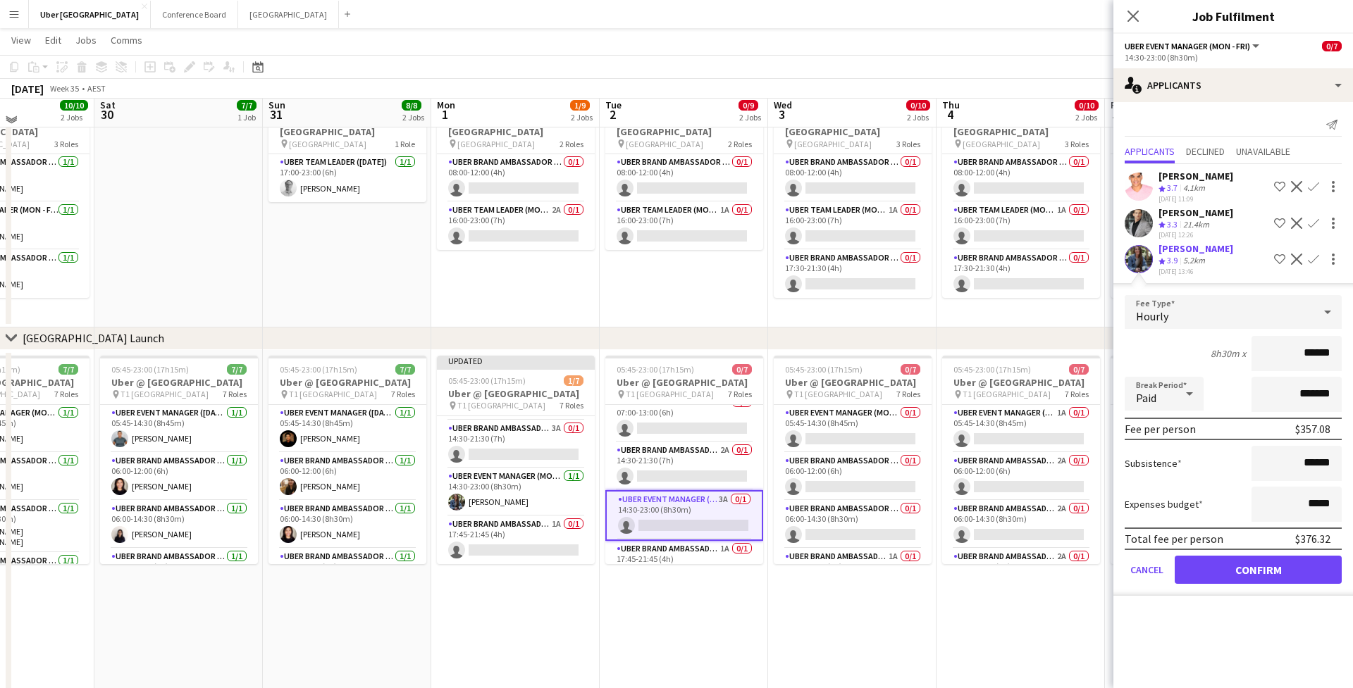
scroll to position [53, 0]
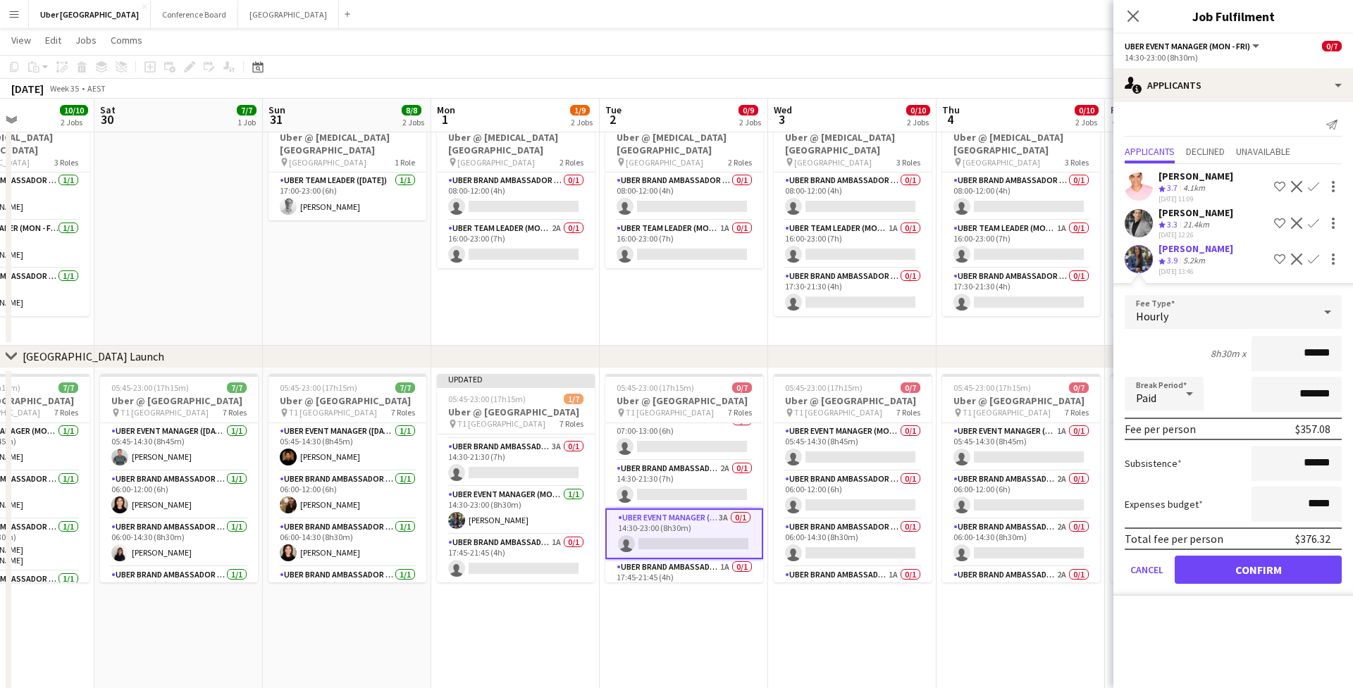
click at [1244, 568] on button "Confirm" at bounding box center [1258, 570] width 167 height 28
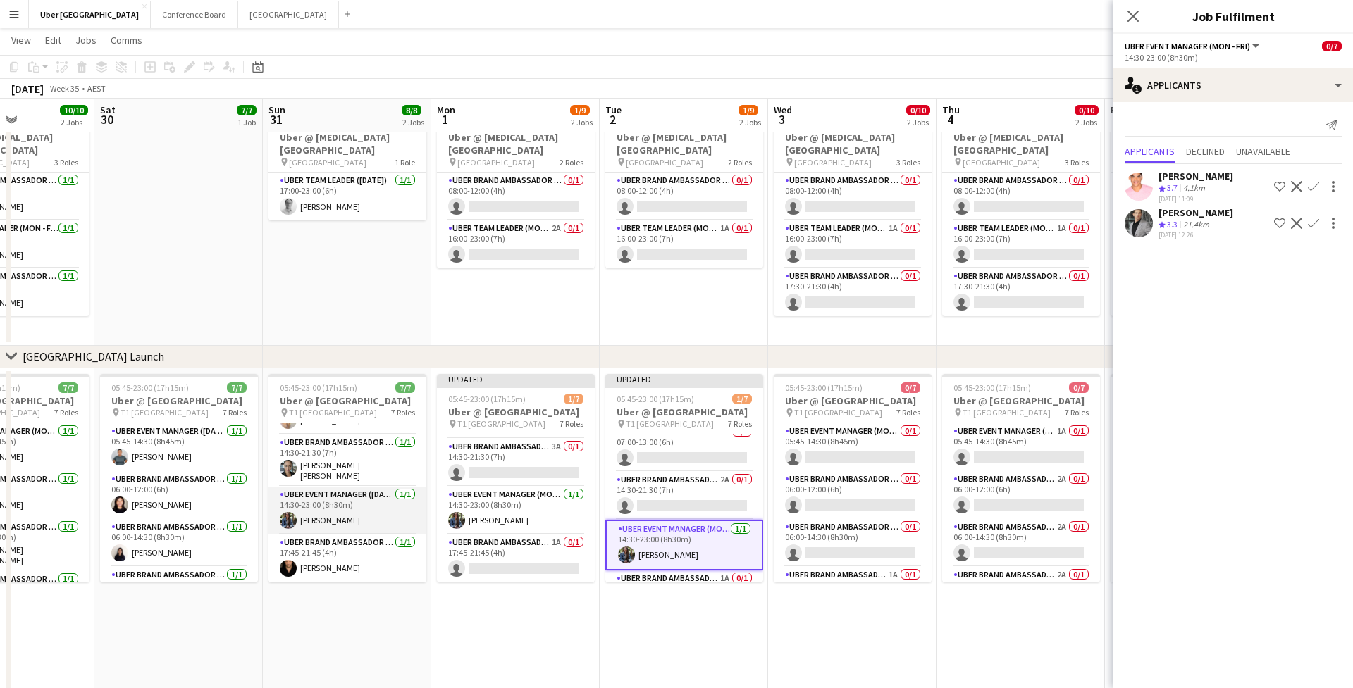
scroll to position [189, 0]
click at [851, 445] on app-card-role "UBER Event Manager (Mon - Fri) 0/1 05:45-14:30 (8h45m) single-neutral-actions" at bounding box center [853, 448] width 158 height 48
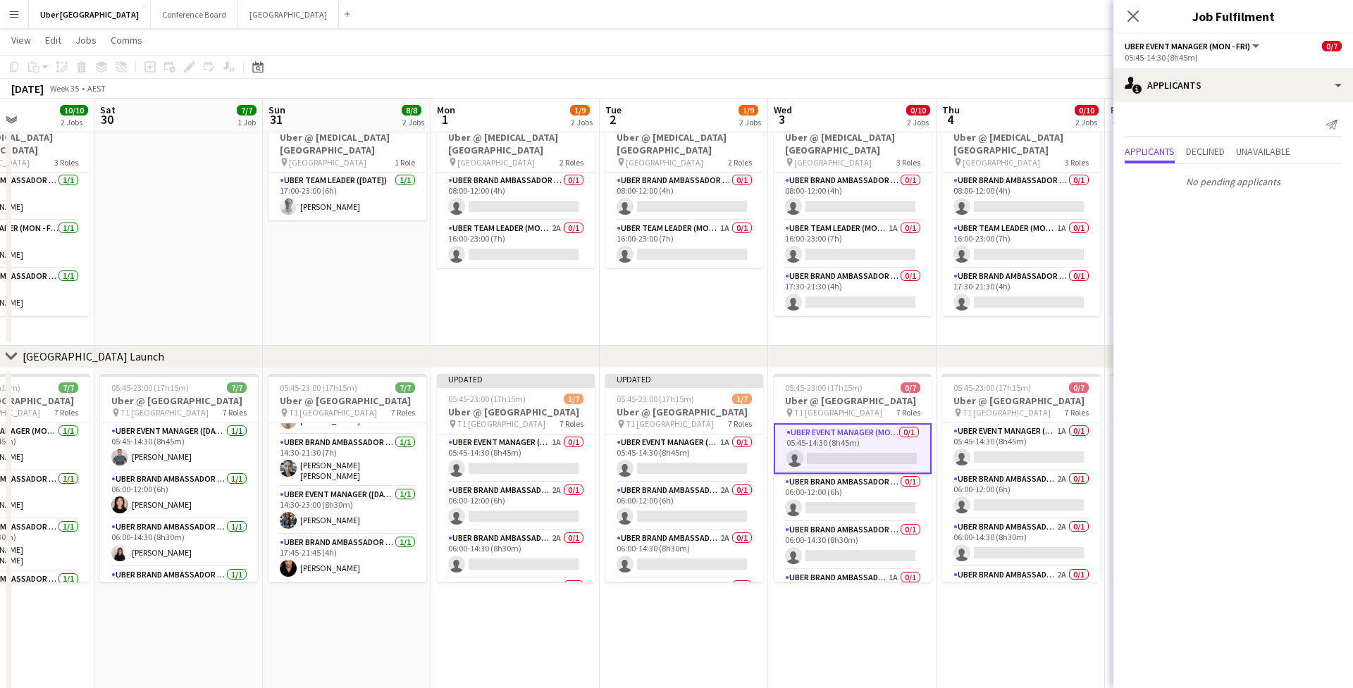
scroll to position [0, 0]
click at [675, 455] on app-card-role "UBER Event Manager (Mon - Fri) 1A 0/1 05:45-14:30 (8h45m) single-neutral-actions" at bounding box center [684, 459] width 158 height 48
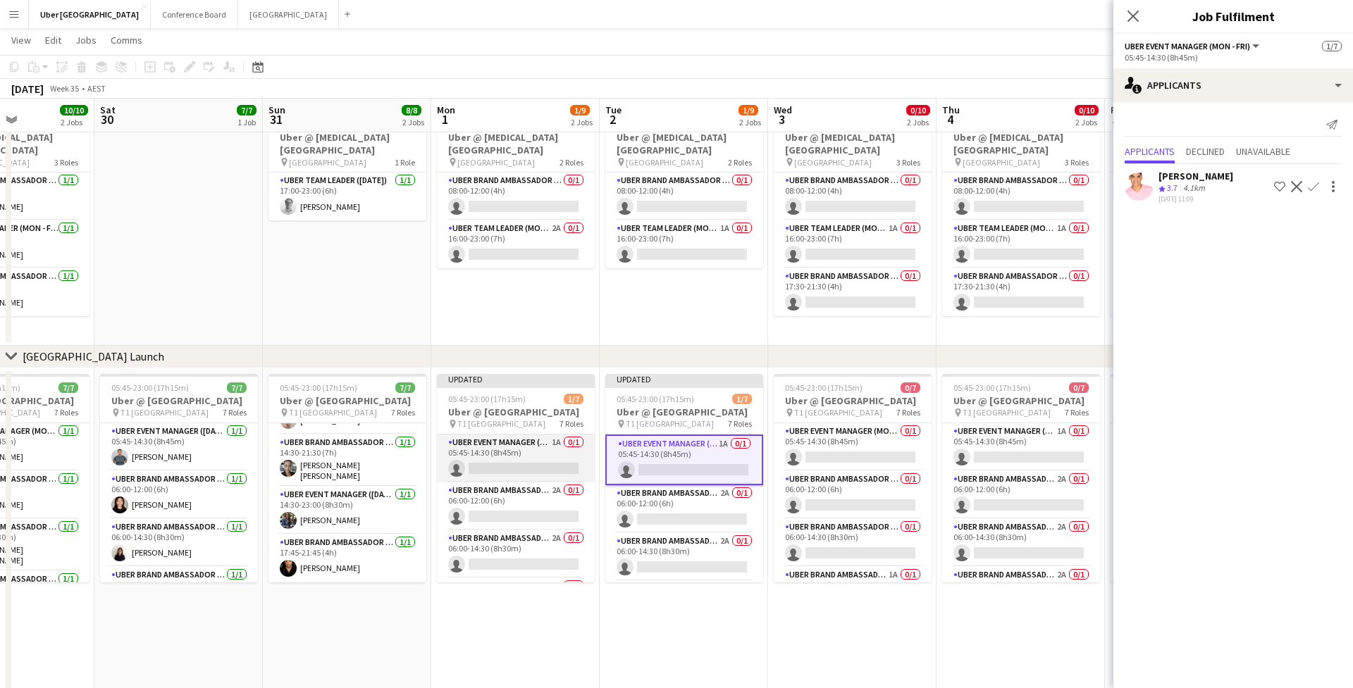
click at [515, 459] on app-card-role "UBER Event Manager (Mon - Fri) 1A 0/1 05:45-14:30 (8h45m) single-neutral-actions" at bounding box center [516, 459] width 158 height 48
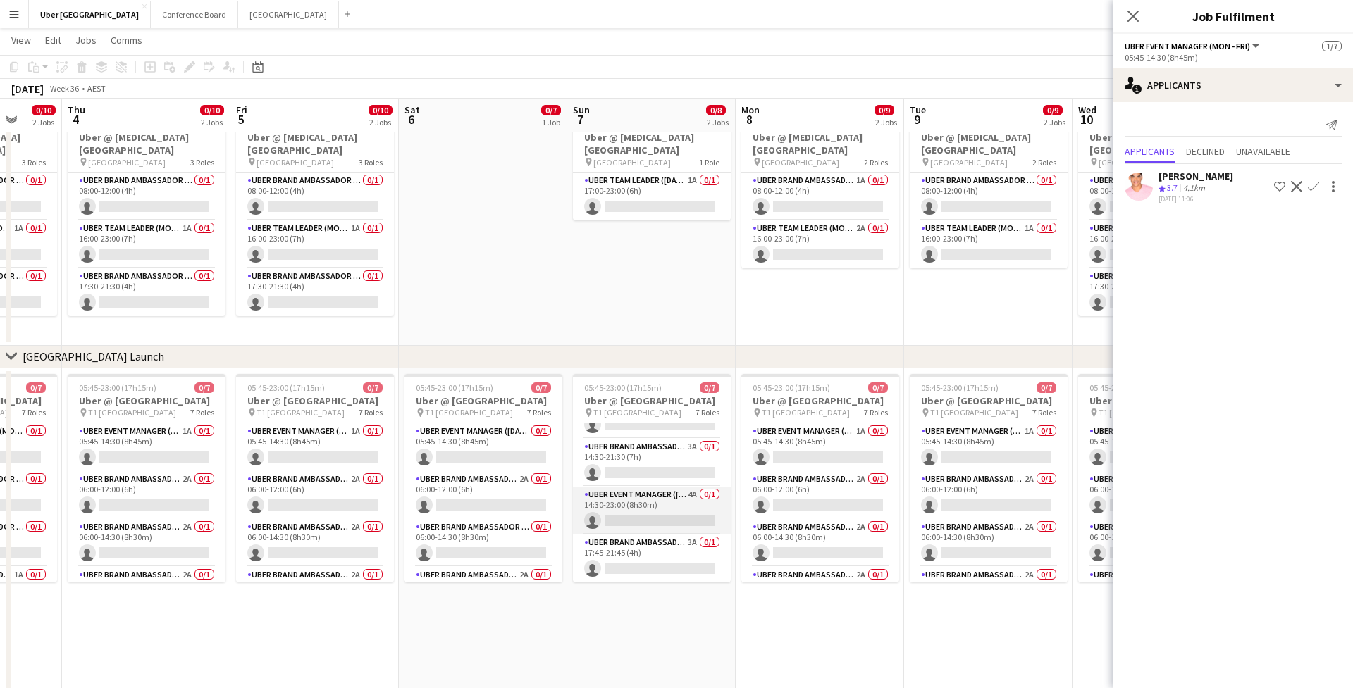
scroll to position [189, 0]
click at [642, 506] on app-card-role "UBER Event Manager (Sunday) 4A 0/1 14:30-23:00 (8h30m) single-neutral-actions" at bounding box center [652, 511] width 158 height 48
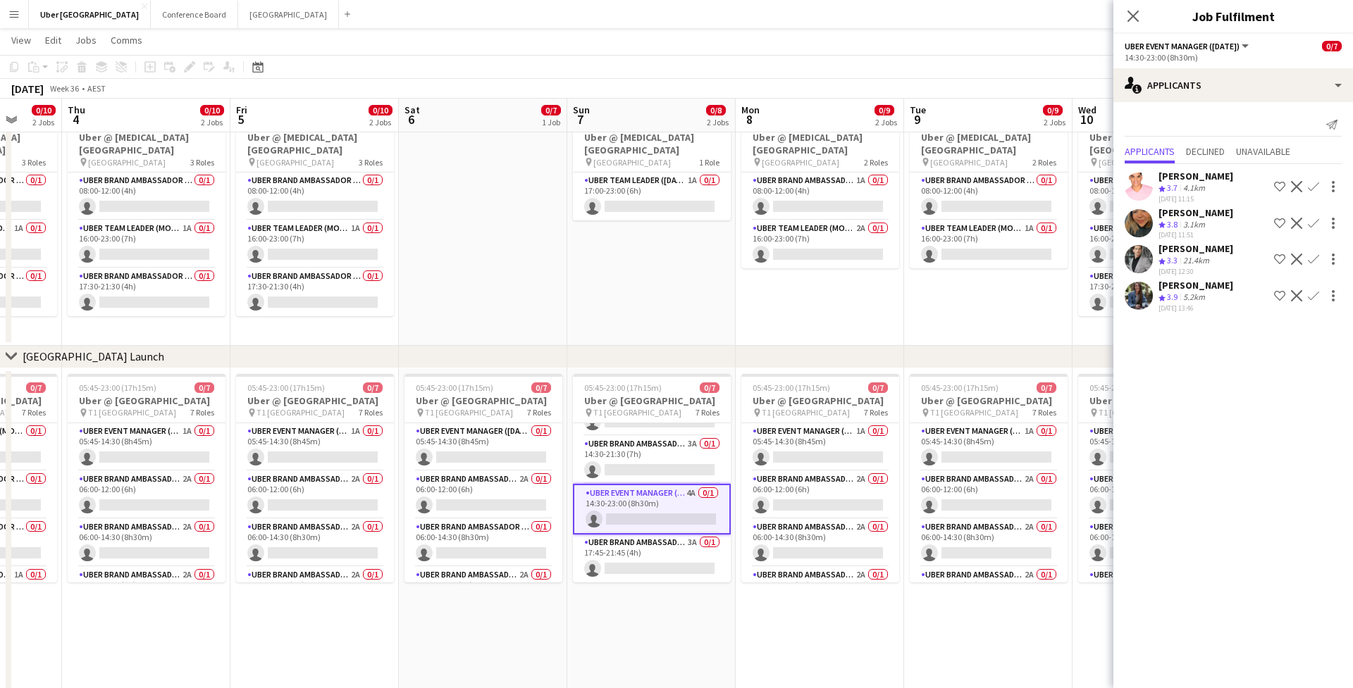
click at [1308, 302] on app-icon "Confirm" at bounding box center [1313, 295] width 11 height 11
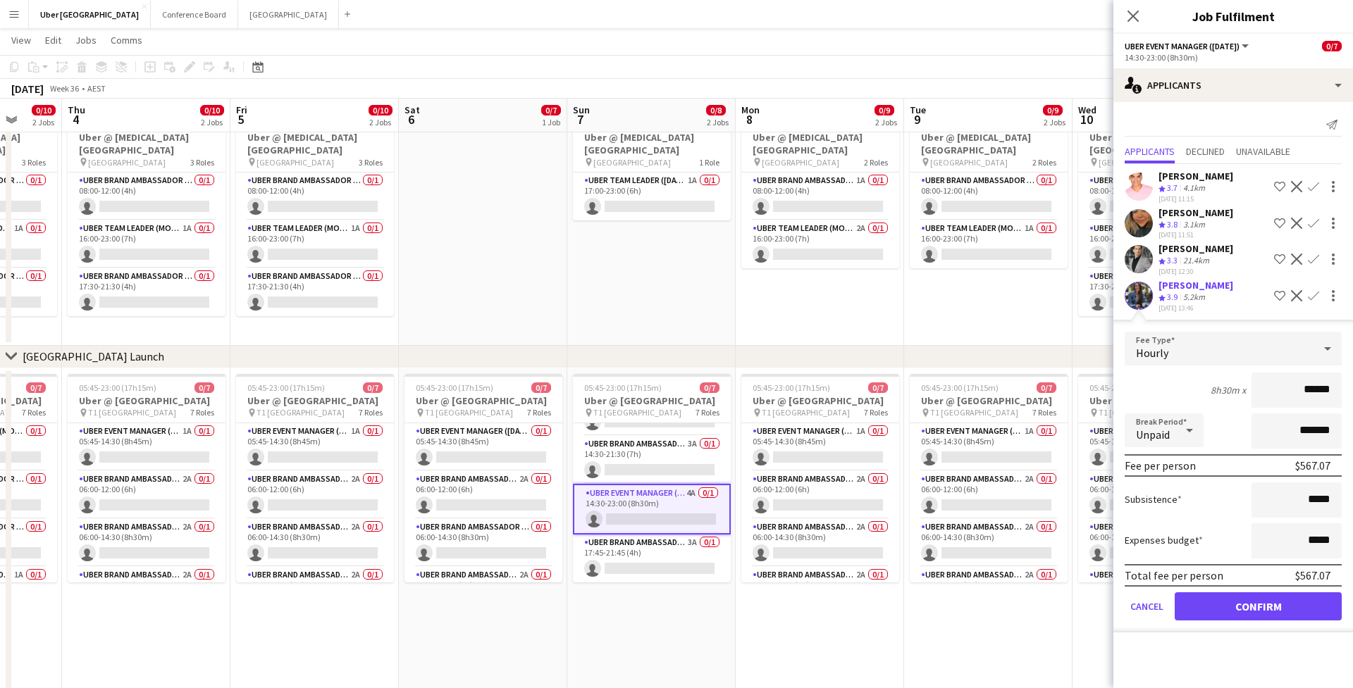
click at [1253, 618] on button "Confirm" at bounding box center [1258, 607] width 167 height 28
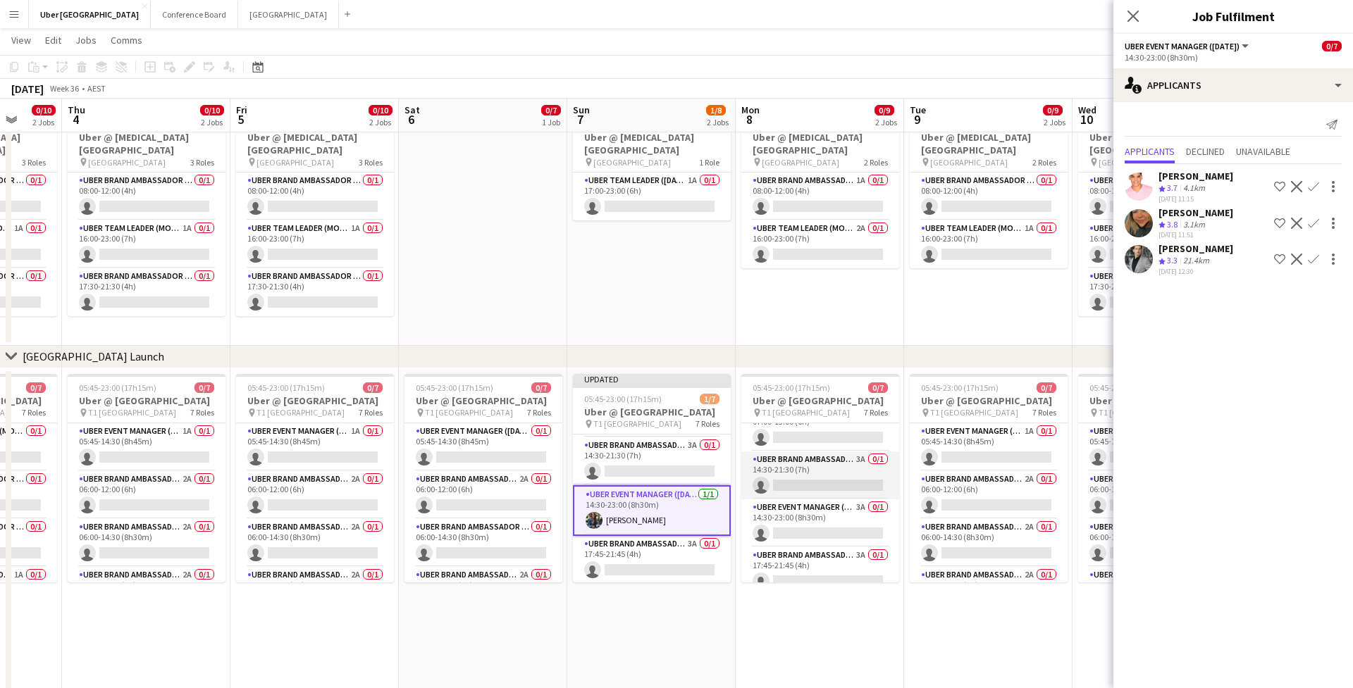
scroll to position [168, 0]
click at [817, 527] on app-card-role "UBER Event Manager (Mon - Fri) 3A 0/1 14:30-23:00 (8h30m) single-neutral-actions" at bounding box center [820, 519] width 158 height 48
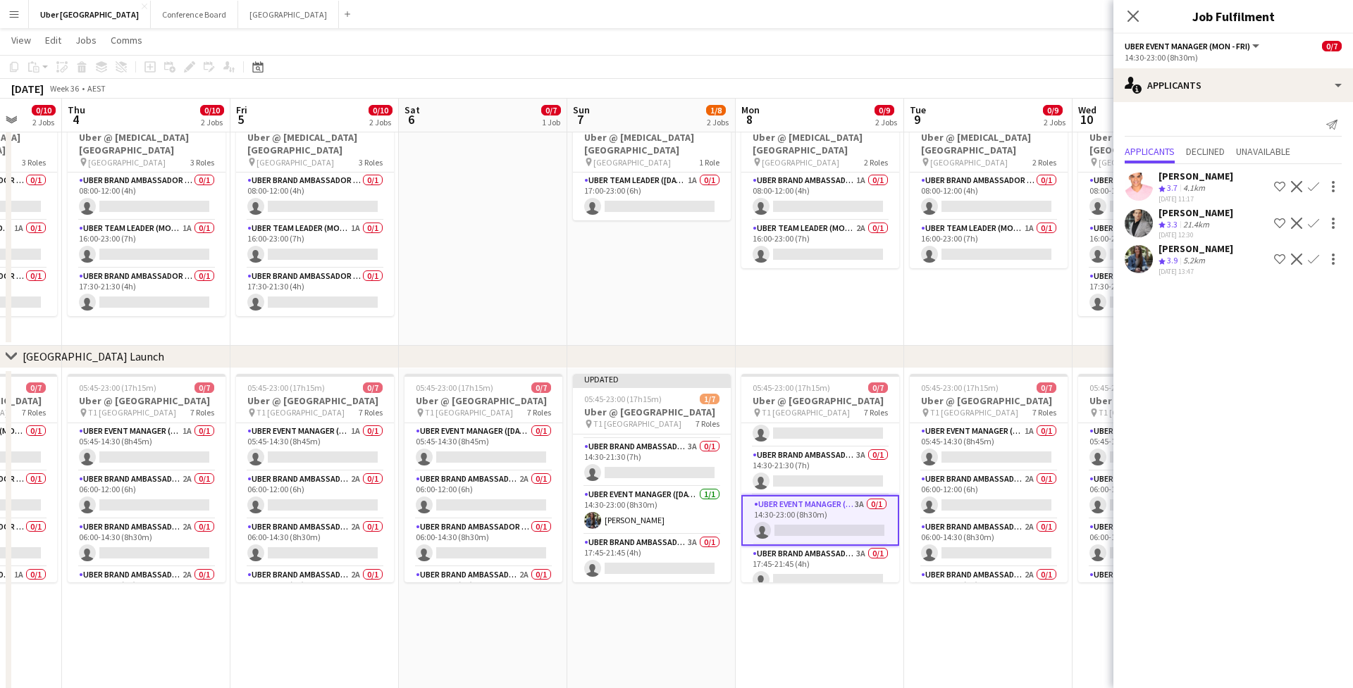
click at [1313, 260] on app-icon "Confirm" at bounding box center [1313, 259] width 11 height 11
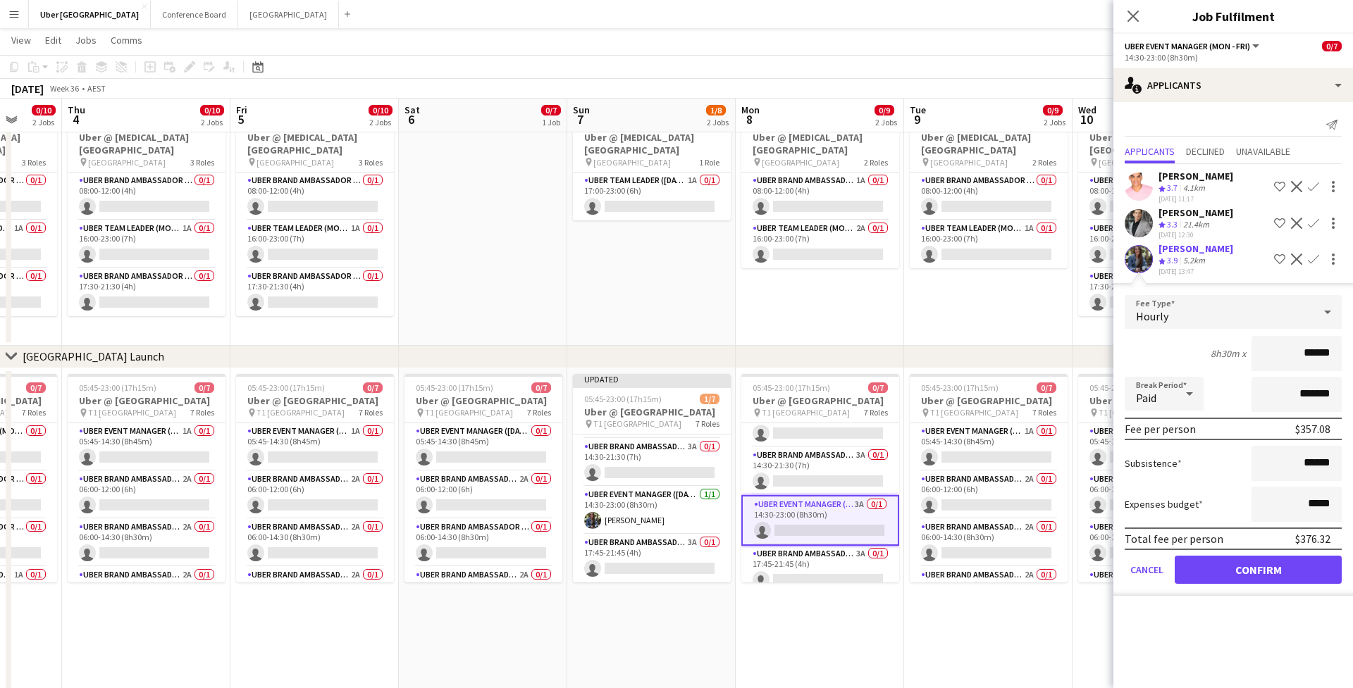
drag, startPoint x: 1285, startPoint y: 576, endPoint x: 1241, endPoint y: 564, distance: 45.1
click at [1285, 576] on button "Confirm" at bounding box center [1258, 570] width 167 height 28
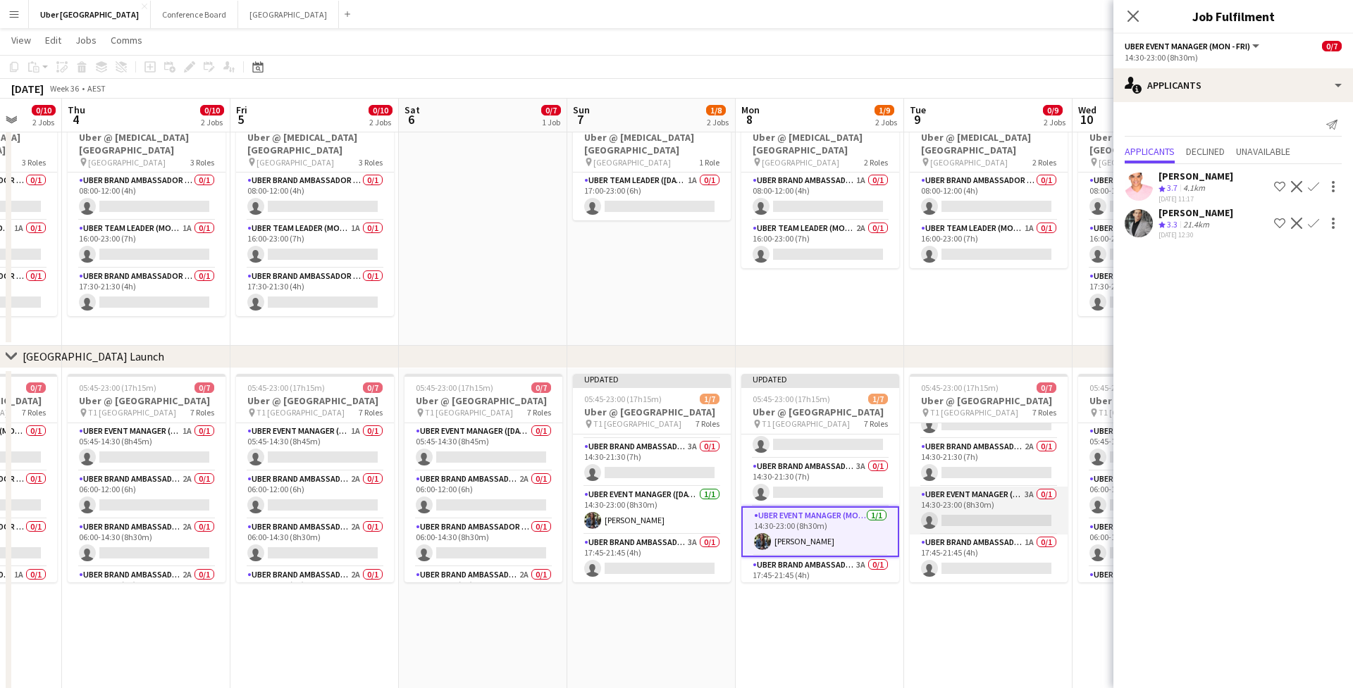
scroll to position [189, 0]
click at [978, 507] on app-card-role "UBER Event Manager (Mon - Fri) 3A 0/1 14:30-23:00 (8h30m) single-neutral-actions" at bounding box center [989, 511] width 158 height 48
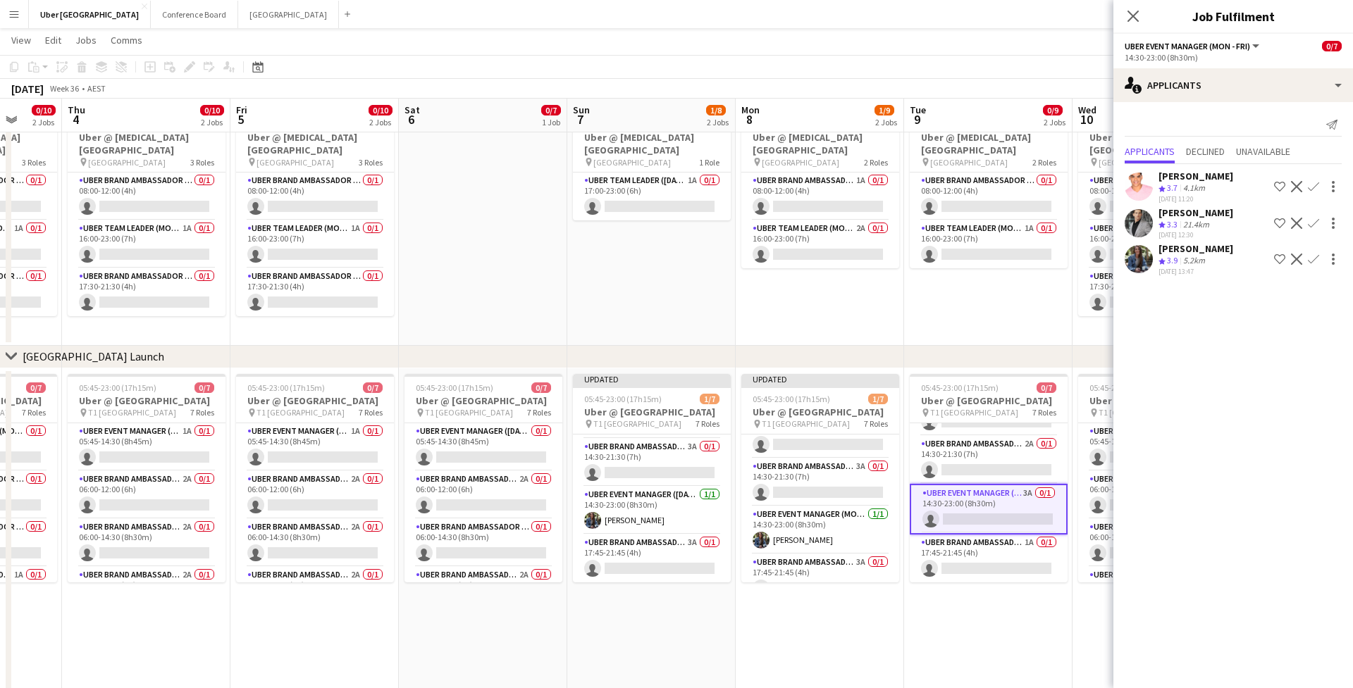
click at [1309, 254] on app-icon "Confirm" at bounding box center [1313, 259] width 11 height 11
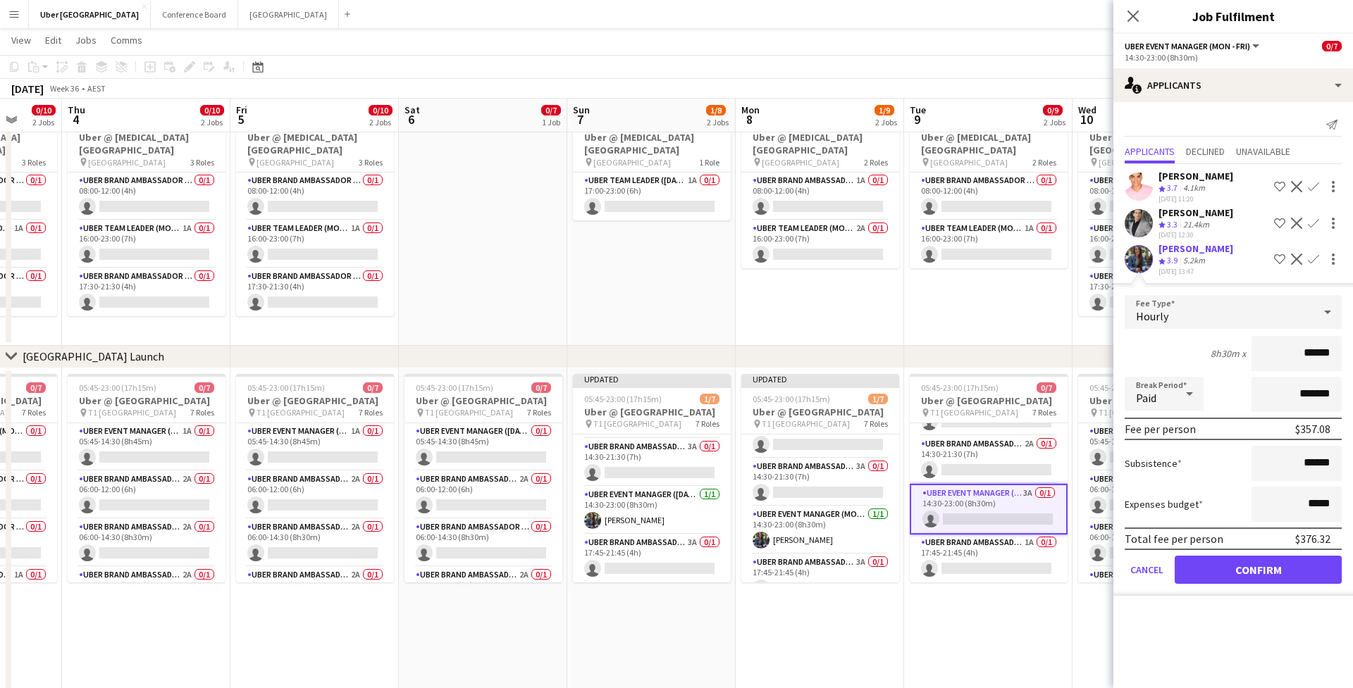
click at [1261, 566] on button "Confirm" at bounding box center [1258, 570] width 167 height 28
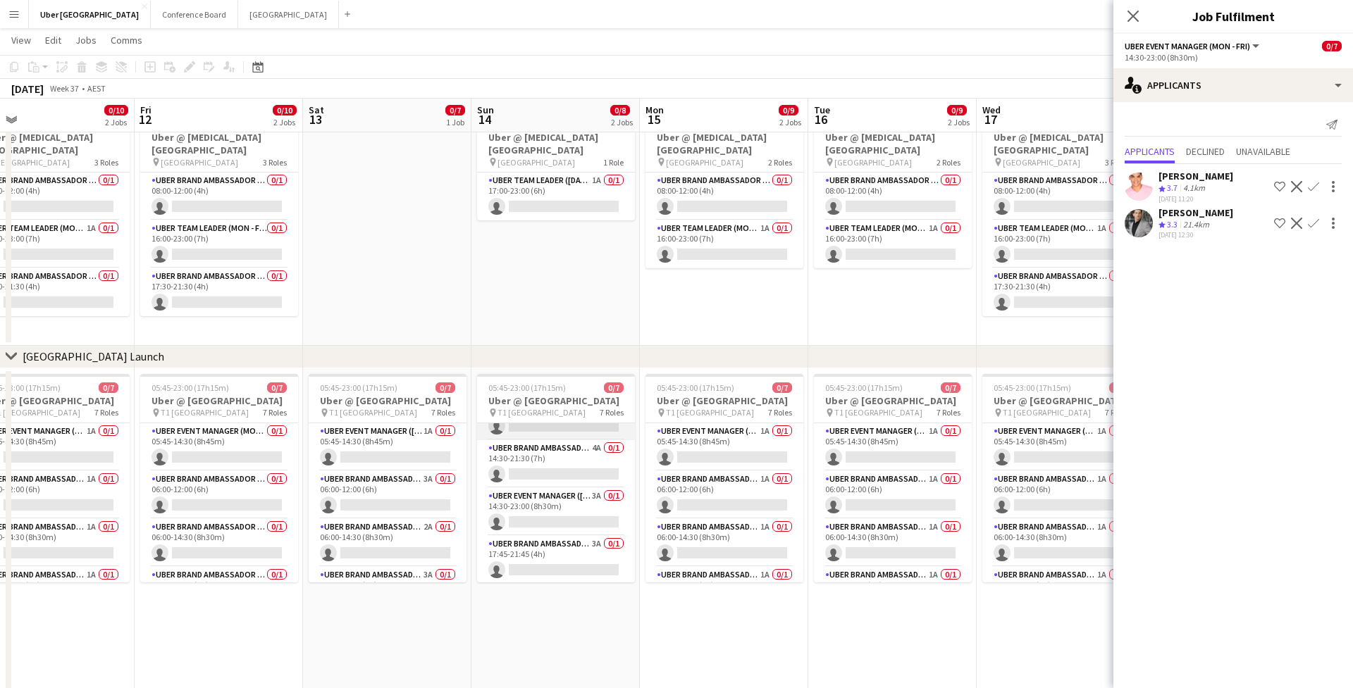
scroll to position [176, 0]
click at [545, 515] on app-card-role "UBER Event Manager (Sunday) 3A 0/1 14:30-23:00 (8h30m) single-neutral-actions" at bounding box center [556, 511] width 158 height 48
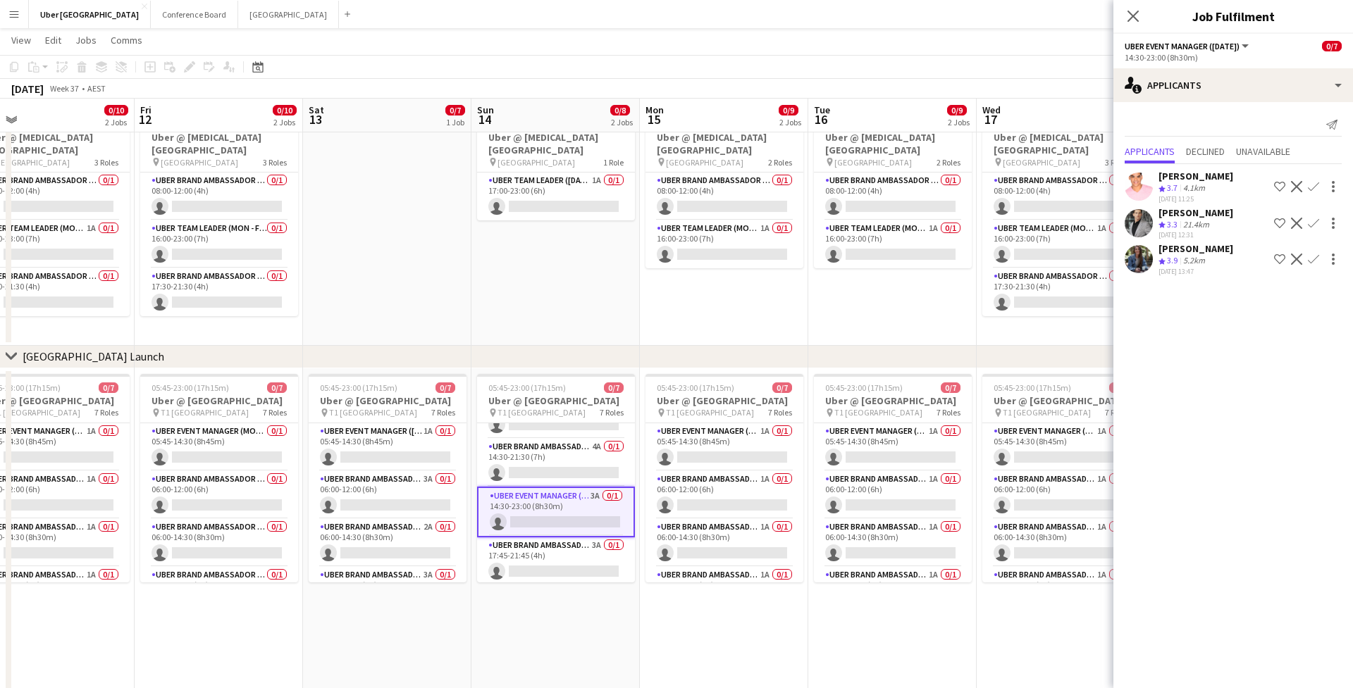
click at [1315, 260] on app-icon "Confirm" at bounding box center [1313, 259] width 11 height 11
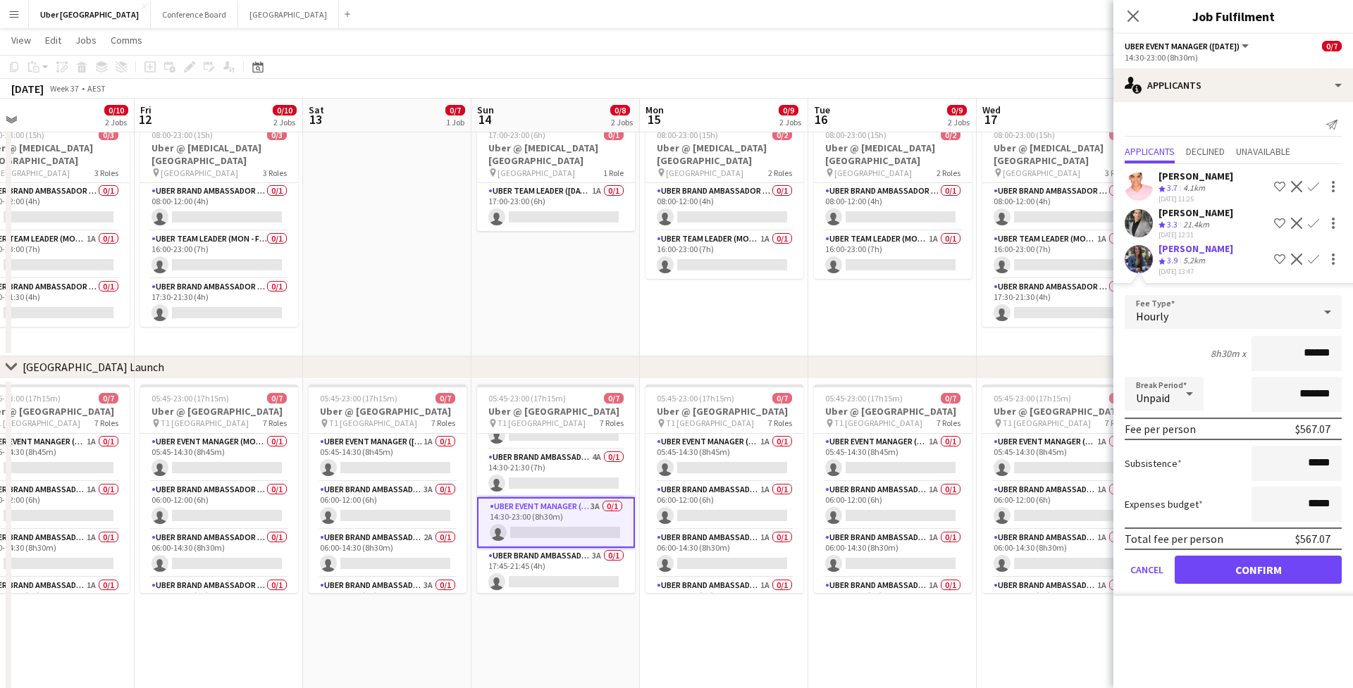
scroll to position [42, 0]
click at [1127, 22] on icon at bounding box center [1132, 15] width 13 height 13
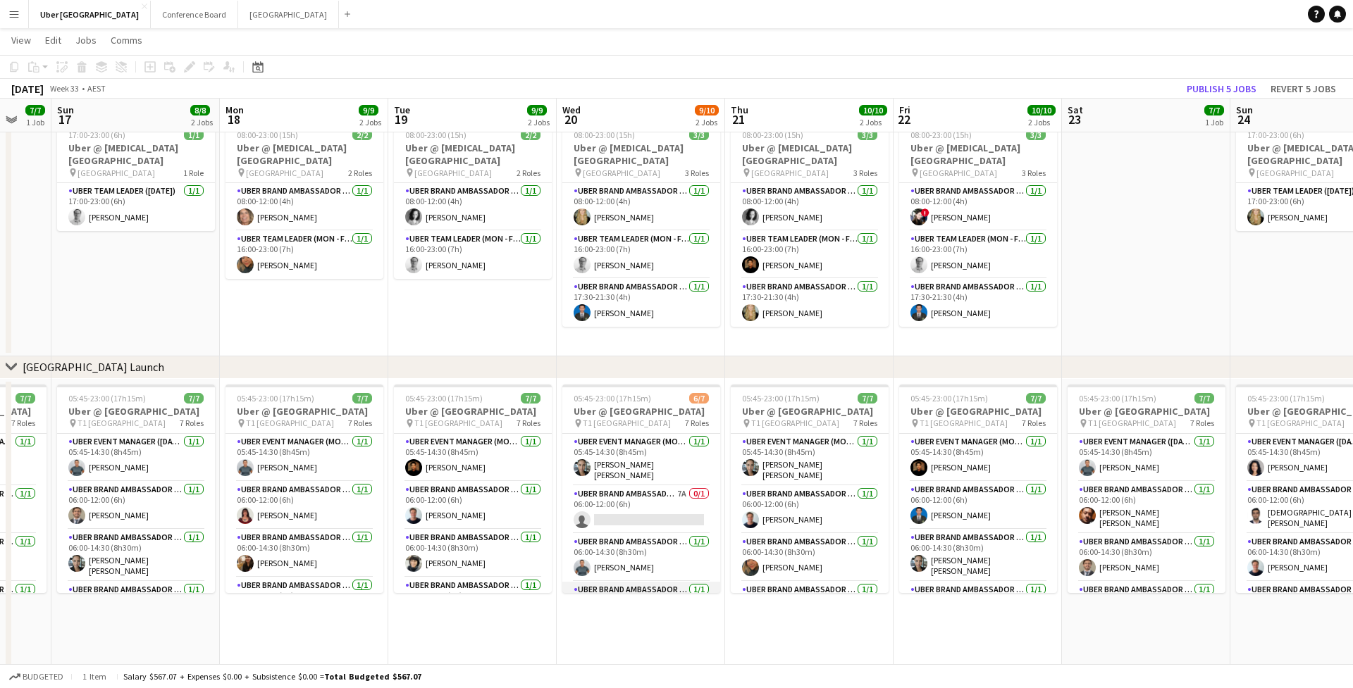
scroll to position [0, 0]
click at [618, 503] on app-card-role "UBER Brand Ambassador (Mon - Fri) 7A 0/1 06:00-12:00 (6h) single-neutral-actions" at bounding box center [641, 510] width 158 height 48
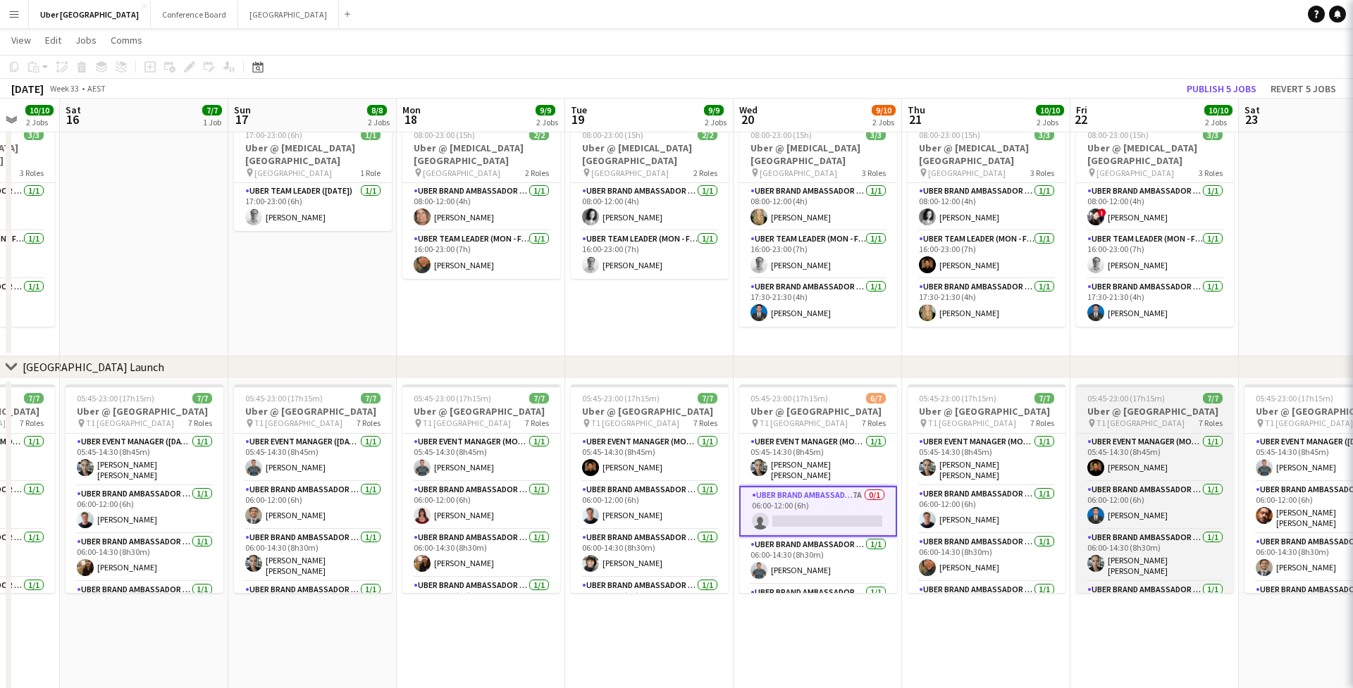
scroll to position [0, 445]
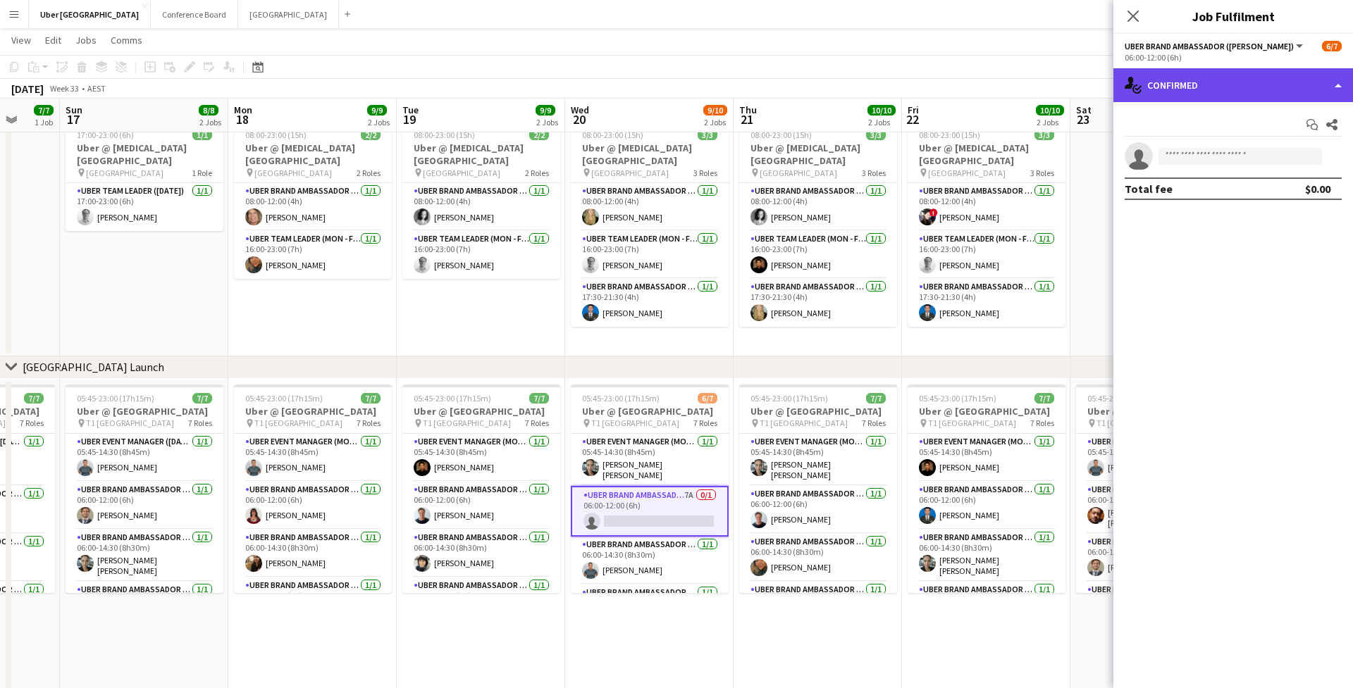
click at [1249, 88] on div "single-neutral-actions-check-2 Confirmed" at bounding box center [1233, 85] width 240 height 34
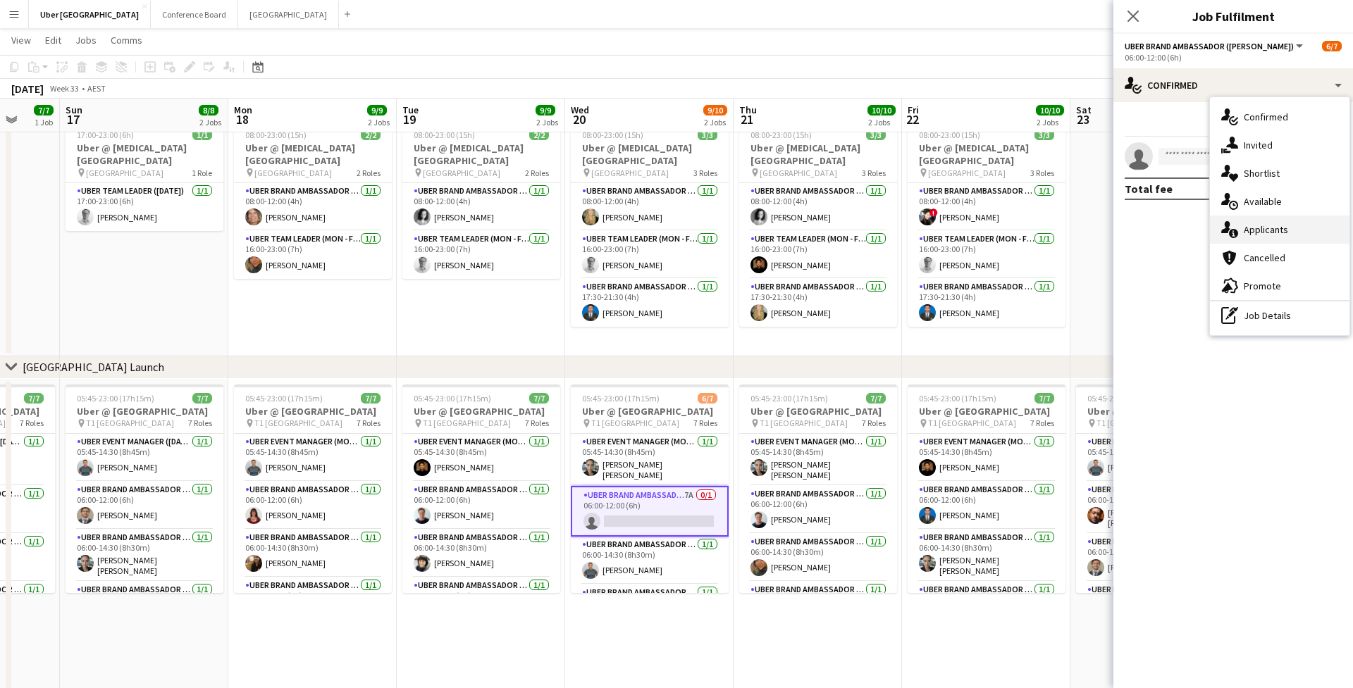
click at [1264, 240] on div "single-neutral-actions-information Applicants" at bounding box center [1280, 230] width 140 height 28
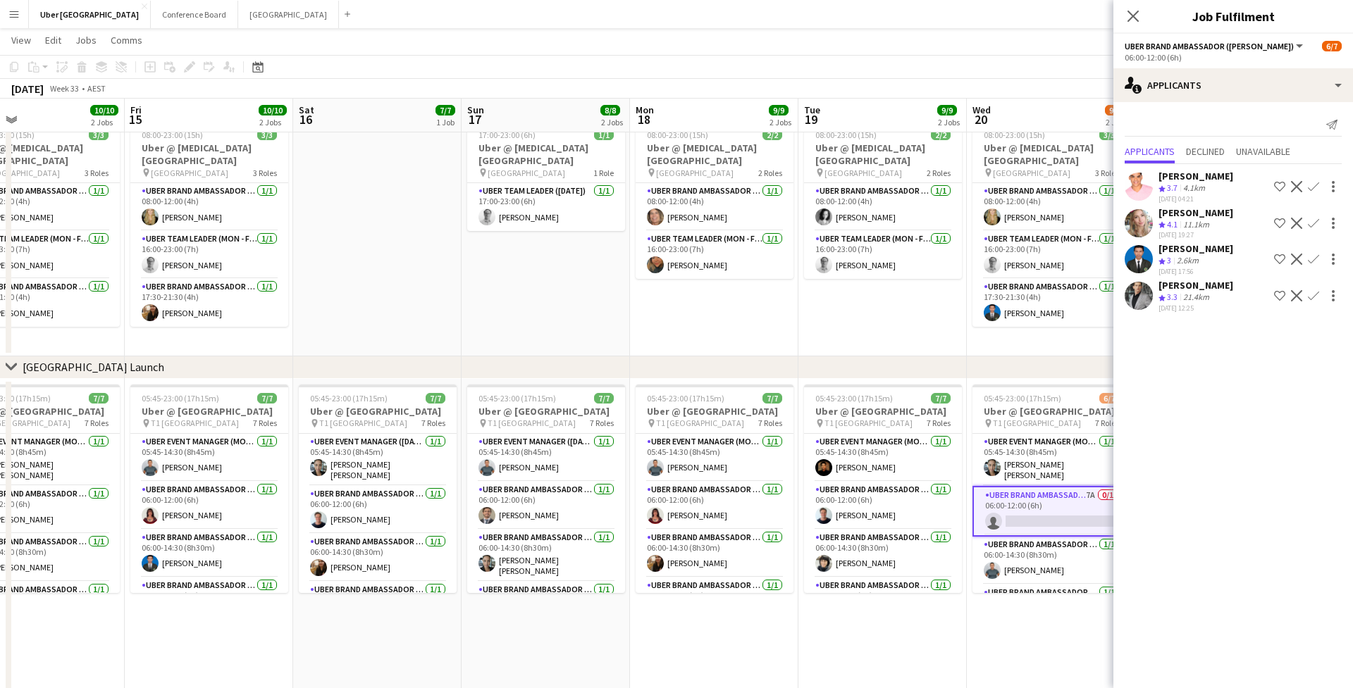
scroll to position [0, 376]
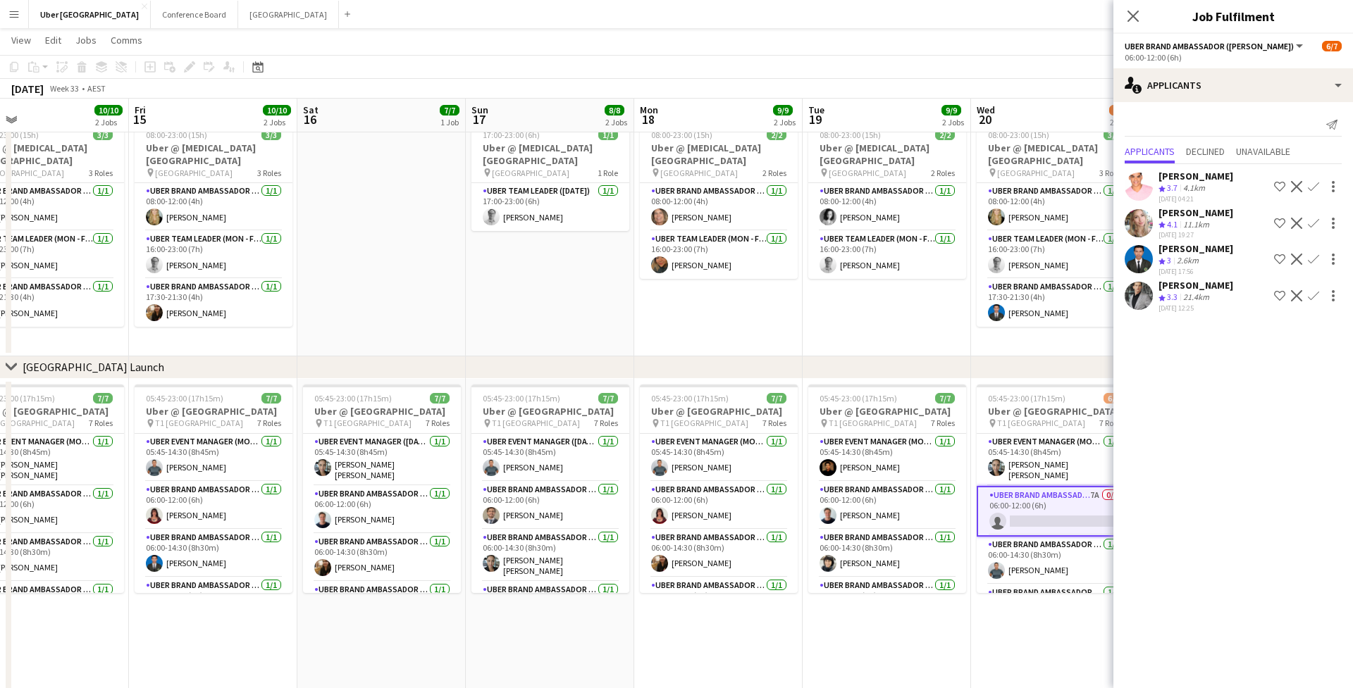
click at [517, 313] on app-date-cell "17:00-23:00 (6h) 1/1 Uber @ T3 Sydney Domestic Airport pin Sydney Airport 1 Rol…" at bounding box center [550, 236] width 168 height 241
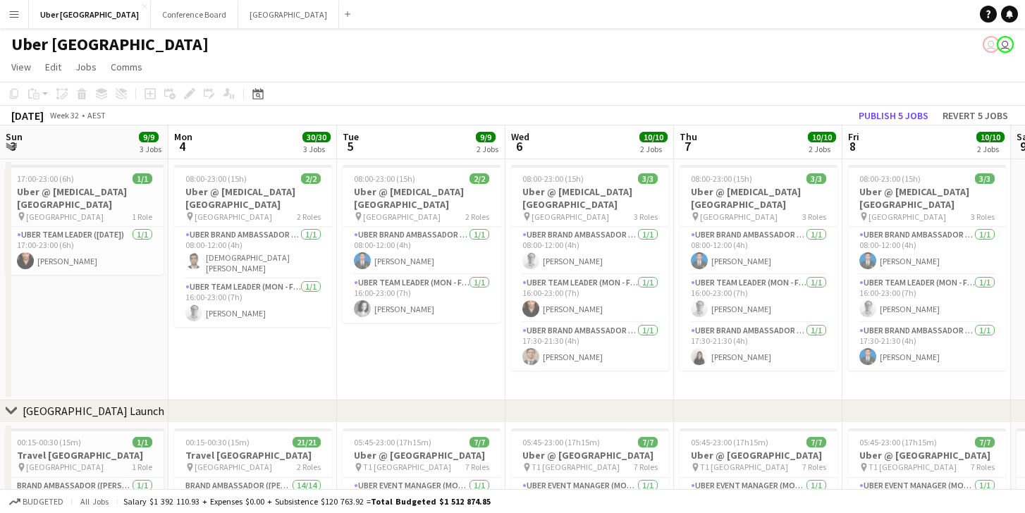
scroll to position [0, 432]
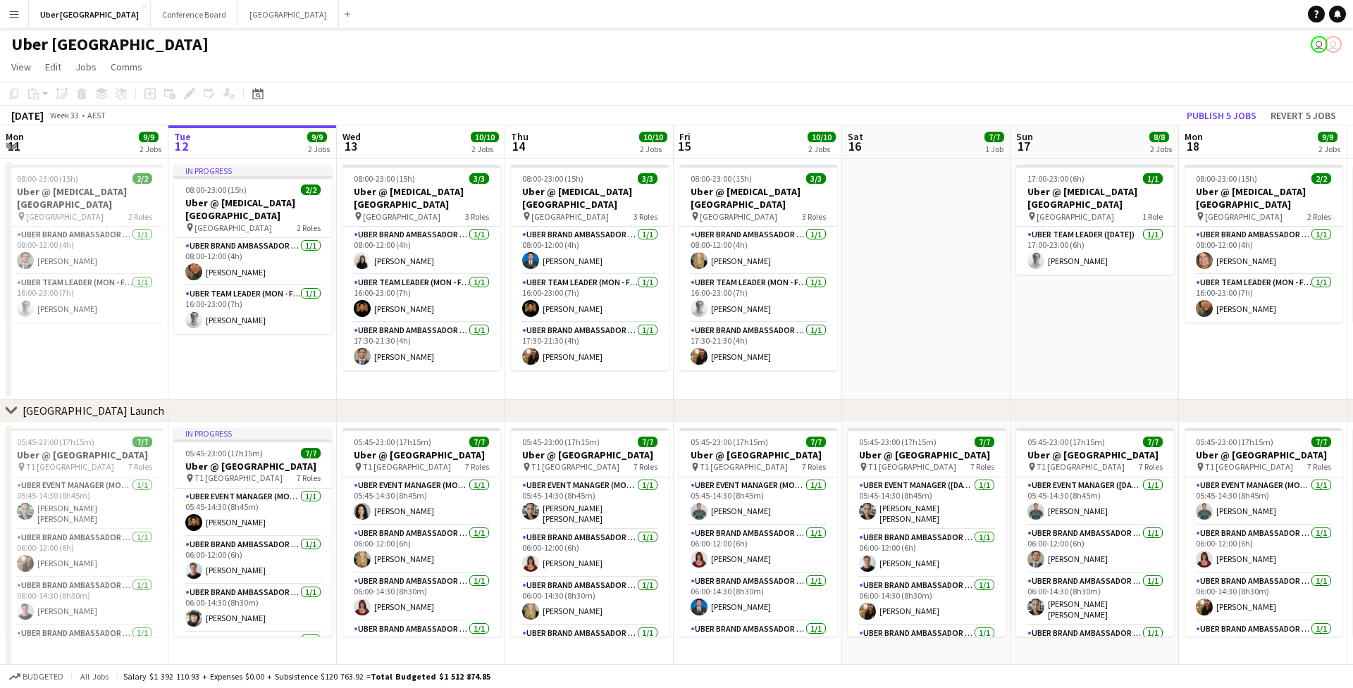
click at [15, 22] on button "Menu" at bounding box center [14, 14] width 28 height 28
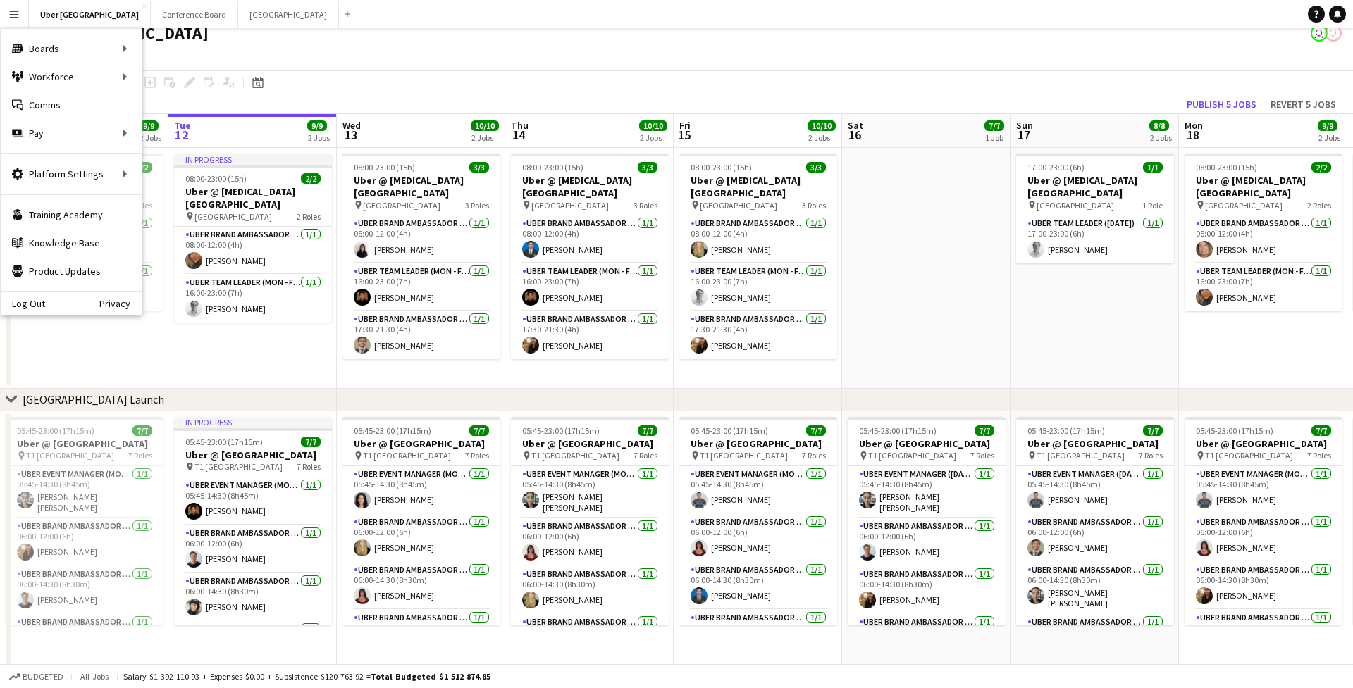
click at [384, 47] on app-page-menu "View Day view expanded Day view collapsed Month view Date picker Jump to today …" at bounding box center [676, 57] width 1353 height 27
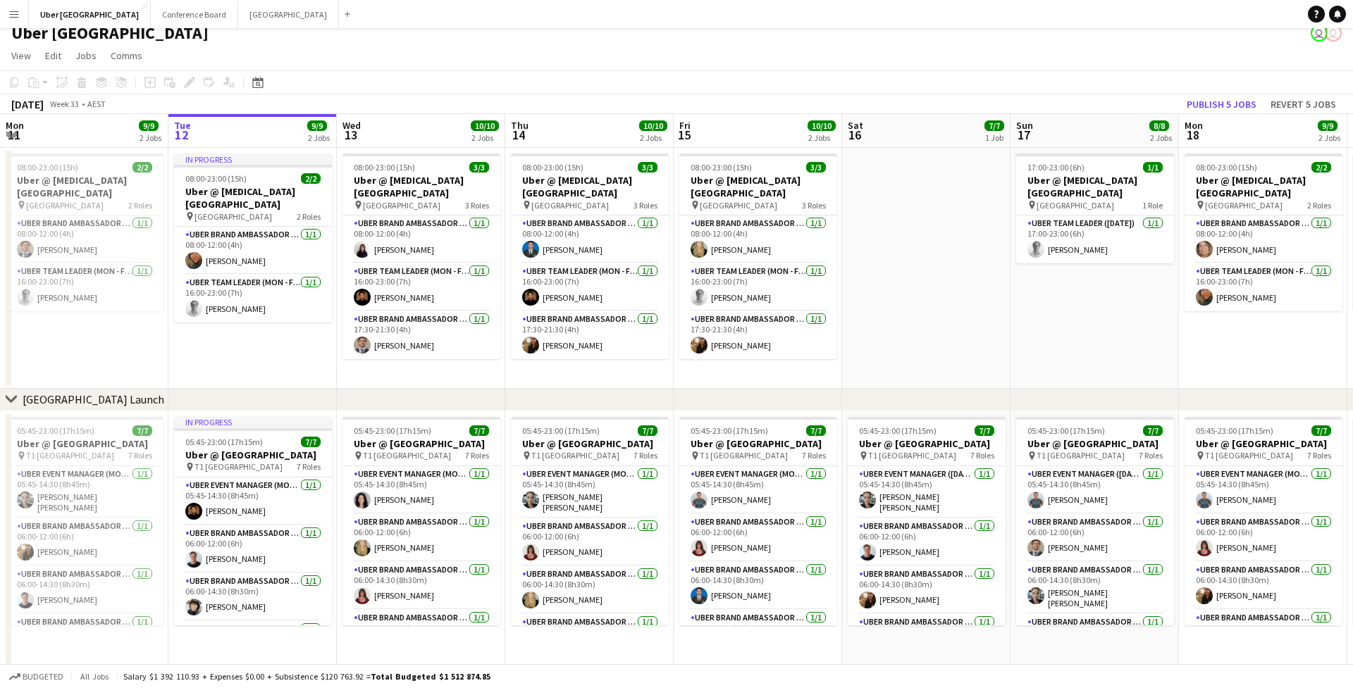
scroll to position [11, 0]
click at [310, 58] on app-page-menu "View Day view expanded Day view collapsed Month view Date picker Jump to today …" at bounding box center [676, 57] width 1353 height 27
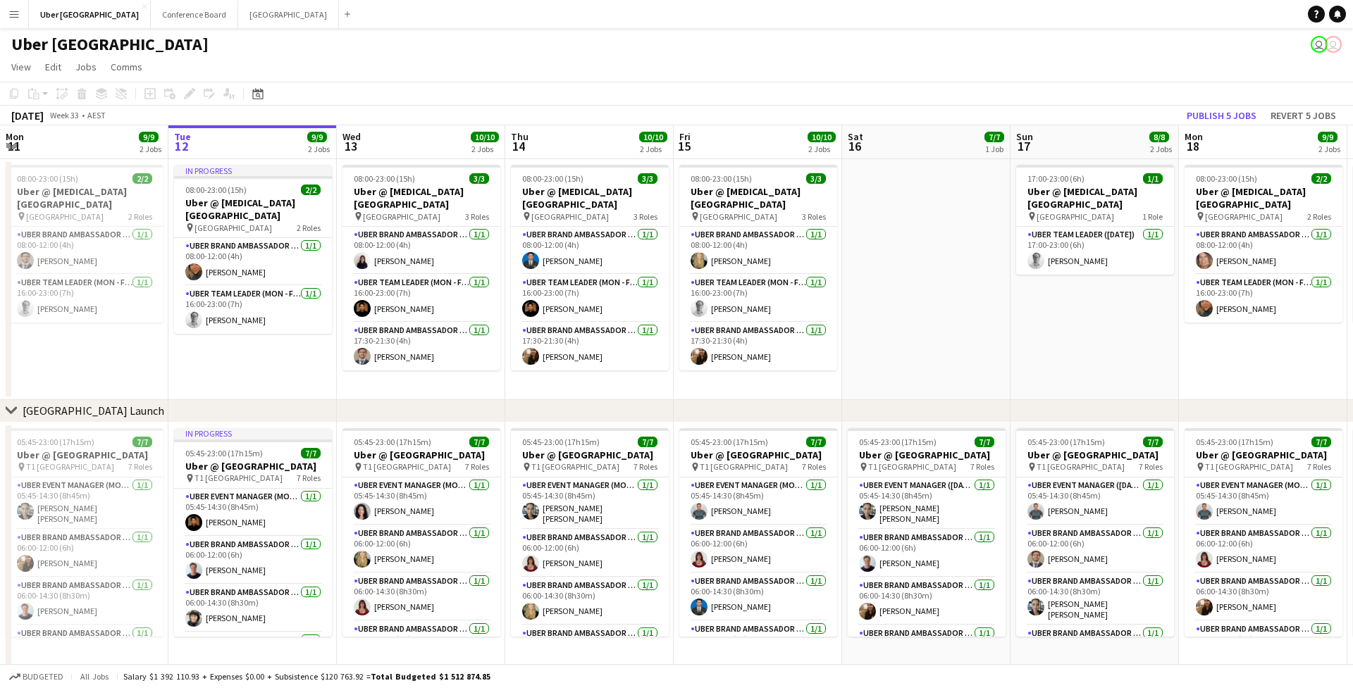
scroll to position [0, 0]
click at [21, 20] on button "Menu" at bounding box center [14, 14] width 28 height 28
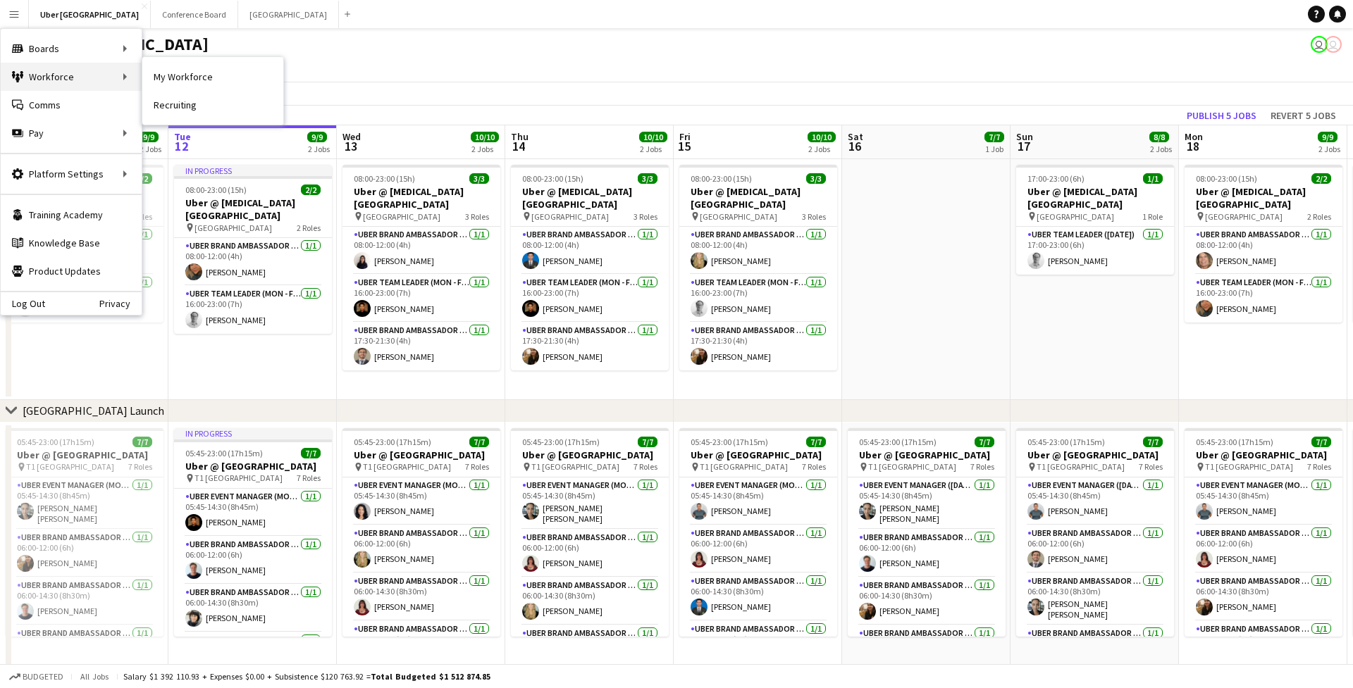
scroll to position [1, 0]
click at [211, 85] on link "My Workforce" at bounding box center [212, 77] width 141 height 28
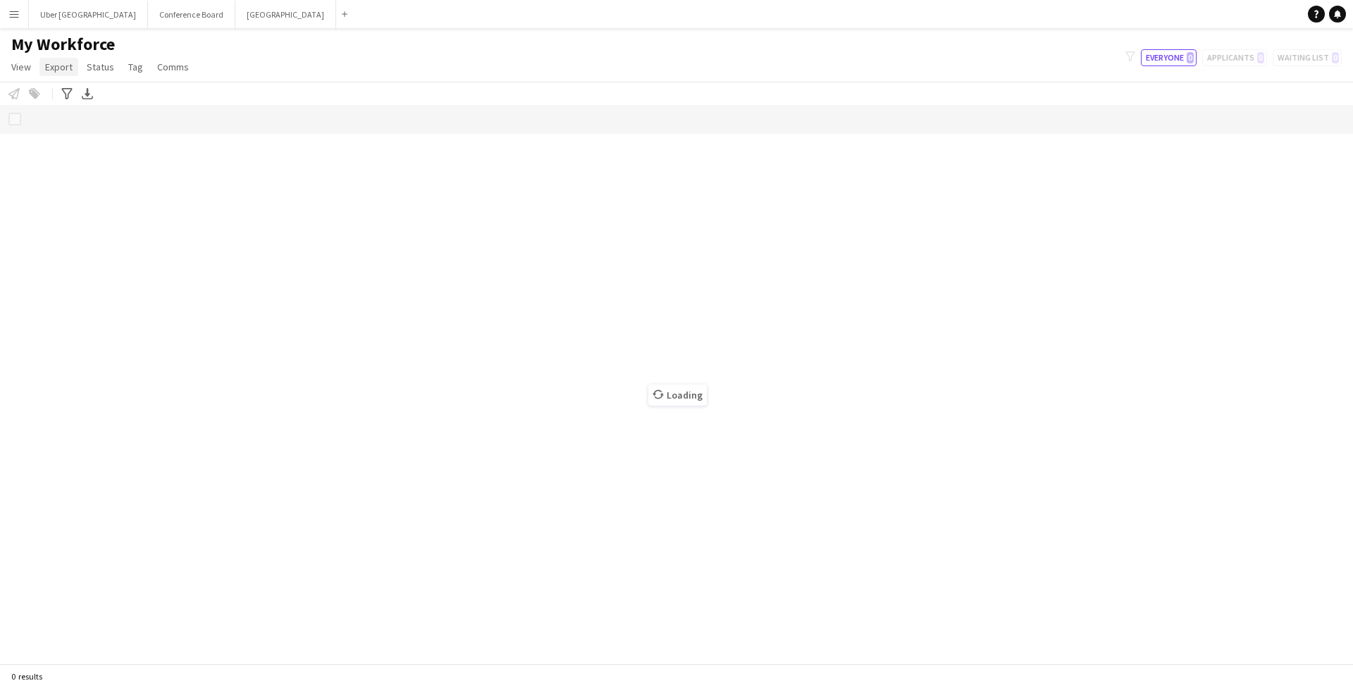
click at [58, 65] on span "Export" at bounding box center [58, 67] width 27 height 13
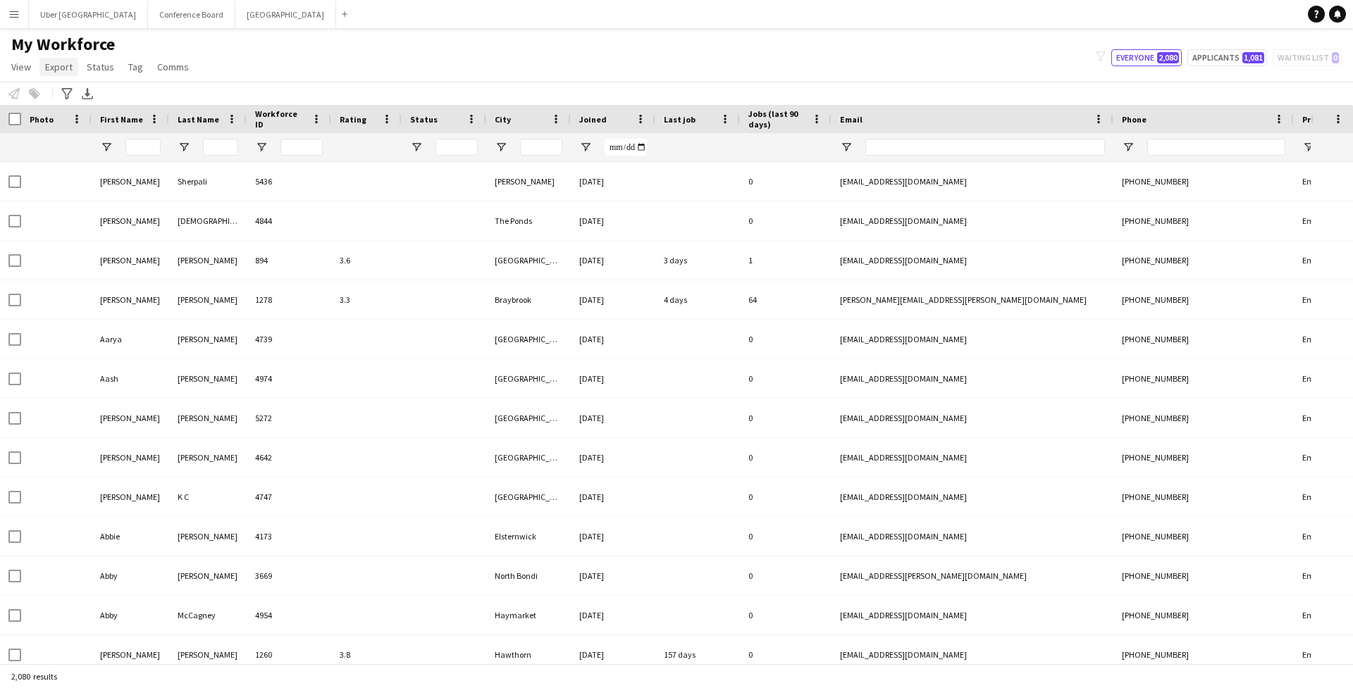
type input "**********"
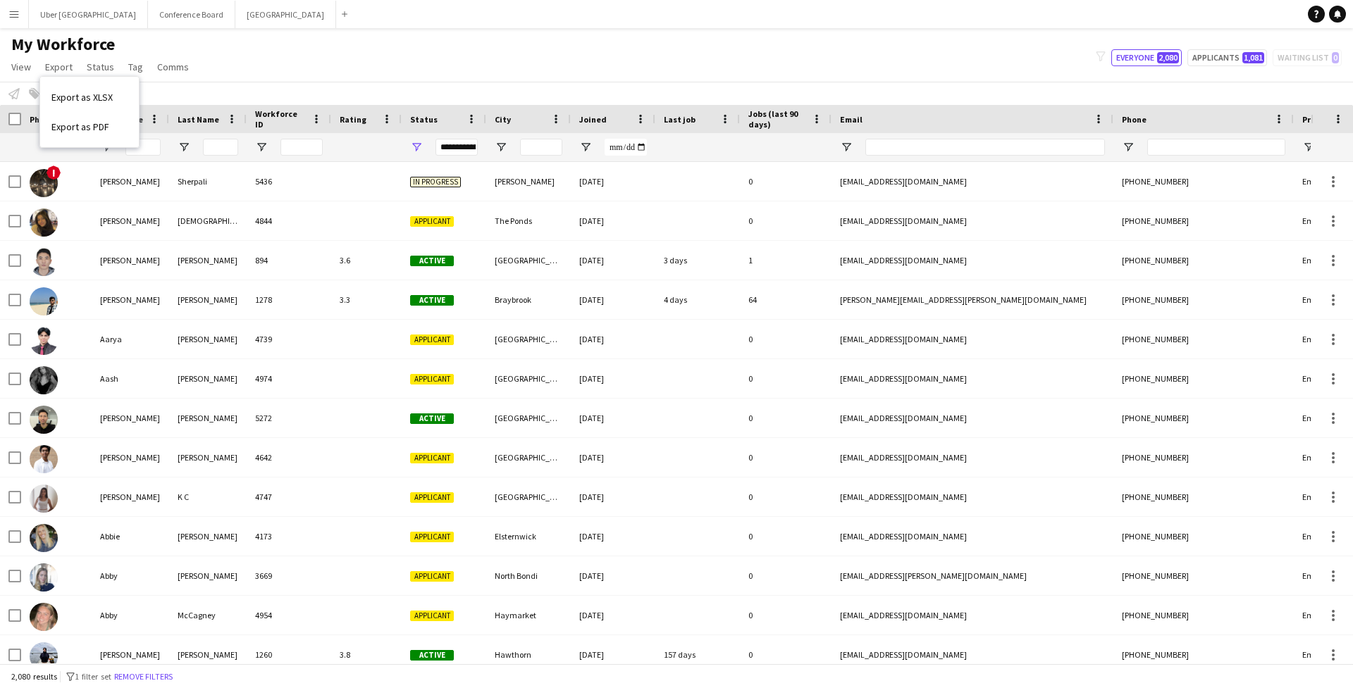
click at [916, 70] on div "My Workforce View Views Default view New view Update view Delete view Edit name…" at bounding box center [676, 58] width 1353 height 48
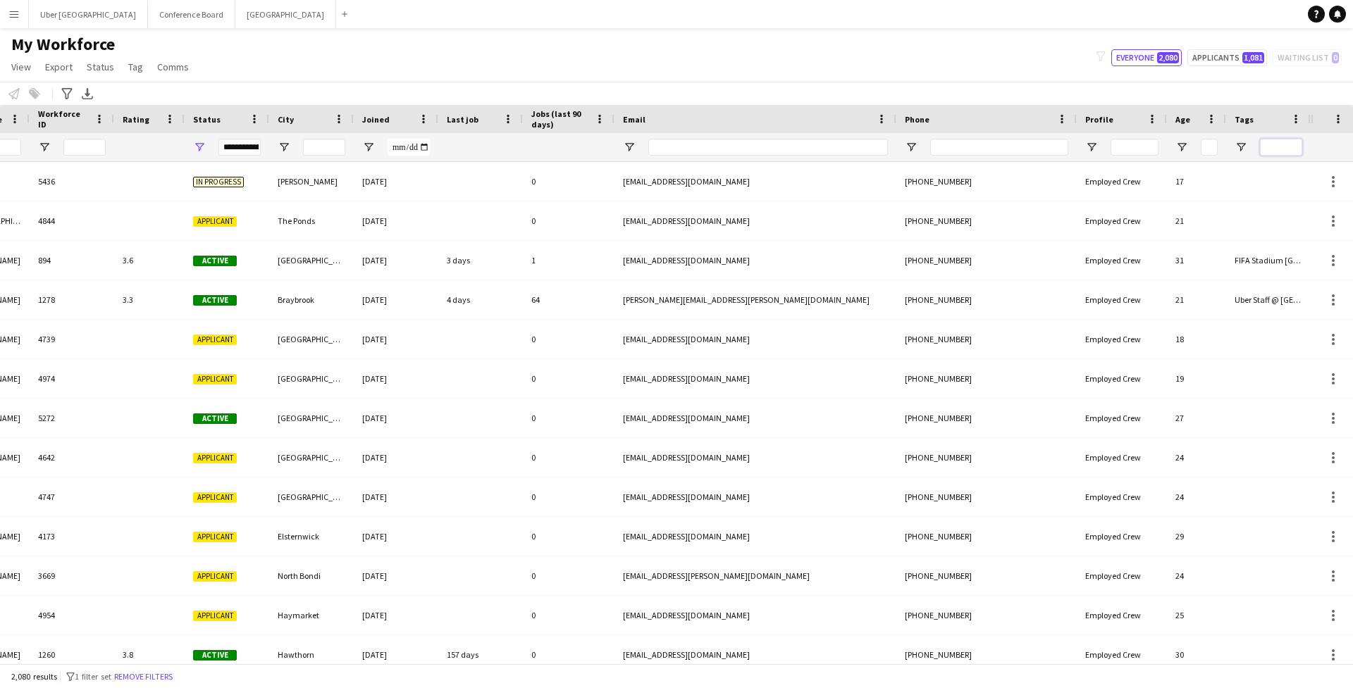
click at [1024, 151] on input "Tags Filter Input" at bounding box center [1281, 147] width 42 height 17
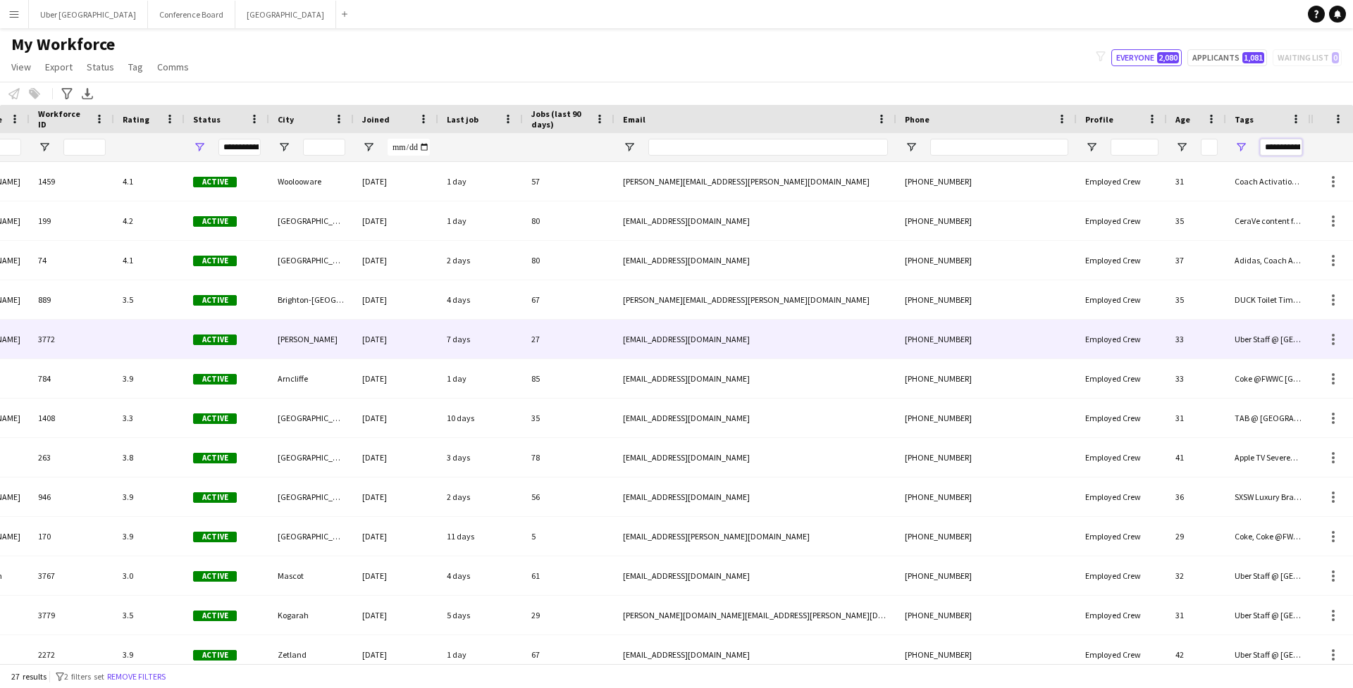
scroll to position [0, 1]
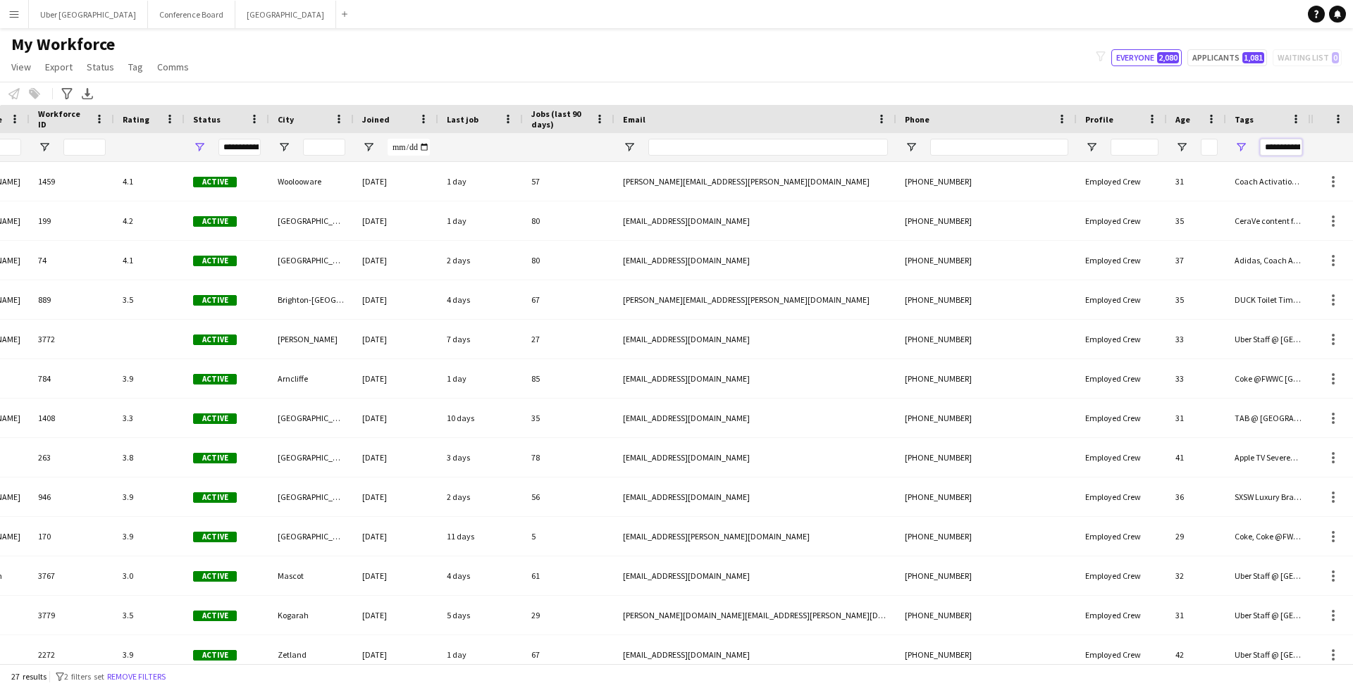
type input "**********"
click at [326, 142] on input "City Filter Input" at bounding box center [324, 147] width 42 height 17
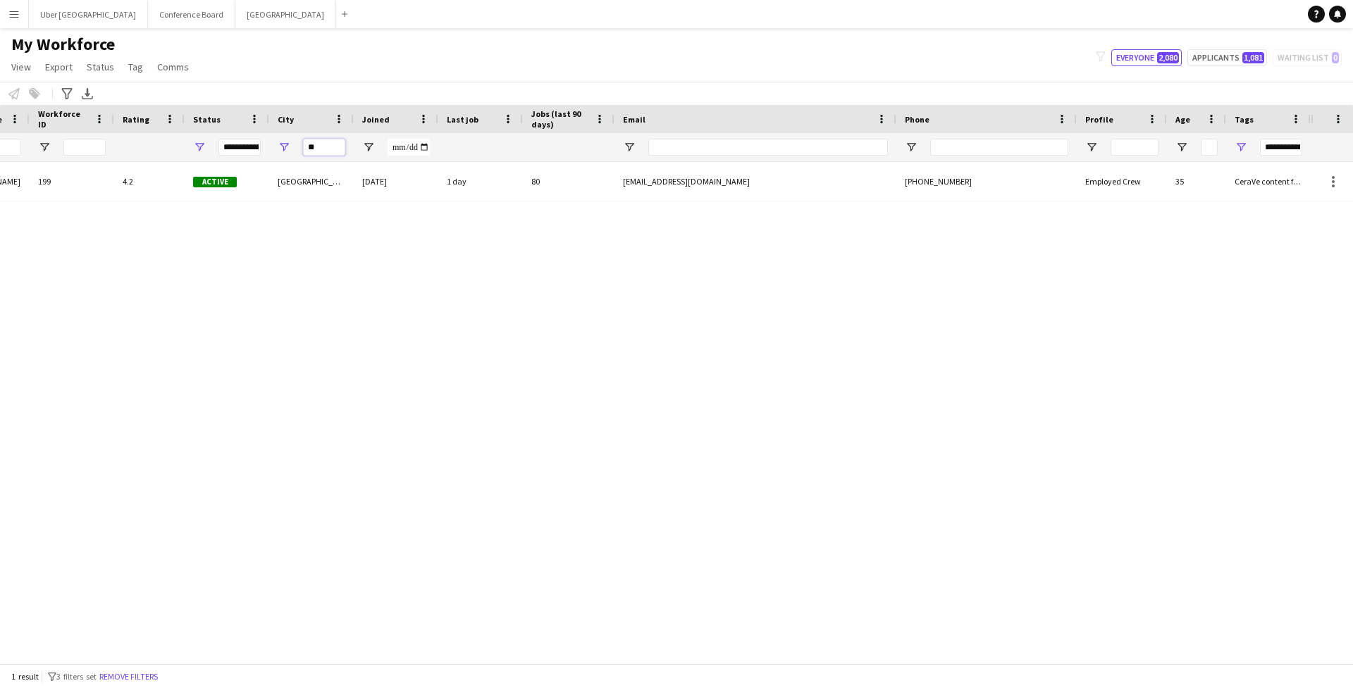
type input "*"
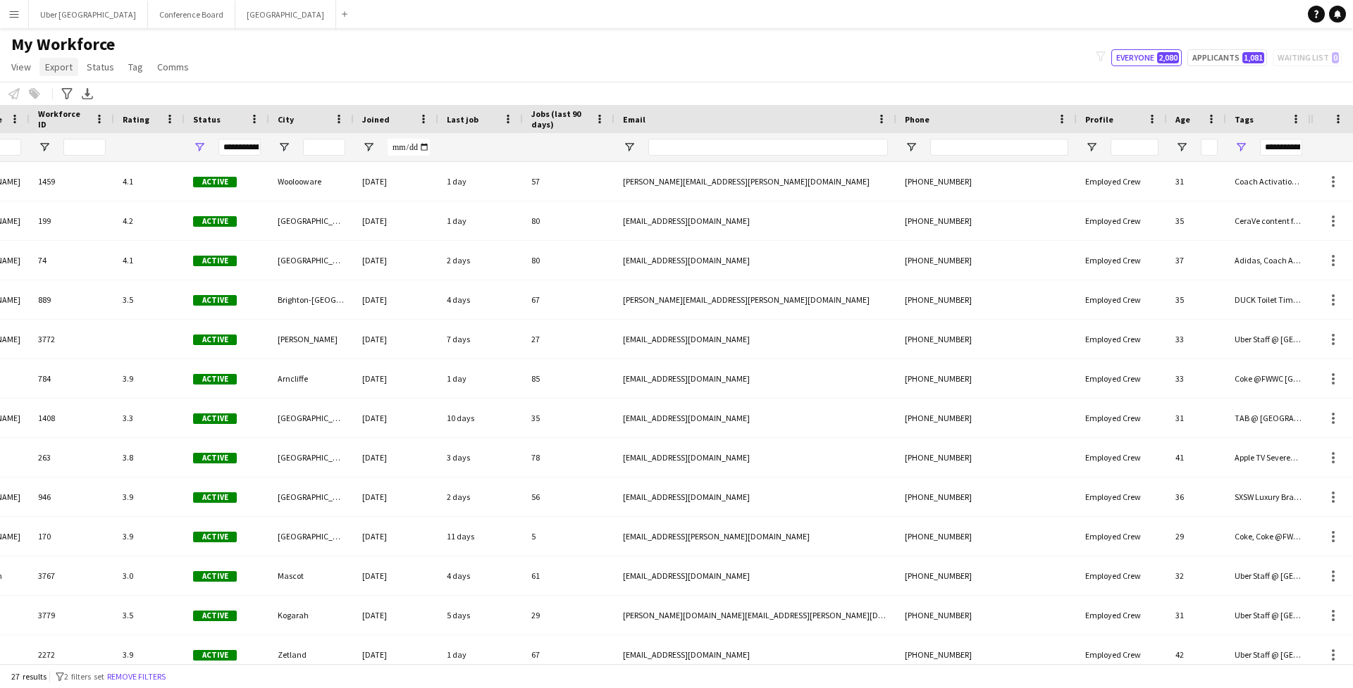
click at [60, 67] on span "Export" at bounding box center [58, 67] width 27 height 13
click at [66, 90] on link "Export as XLSX" at bounding box center [89, 97] width 99 height 30
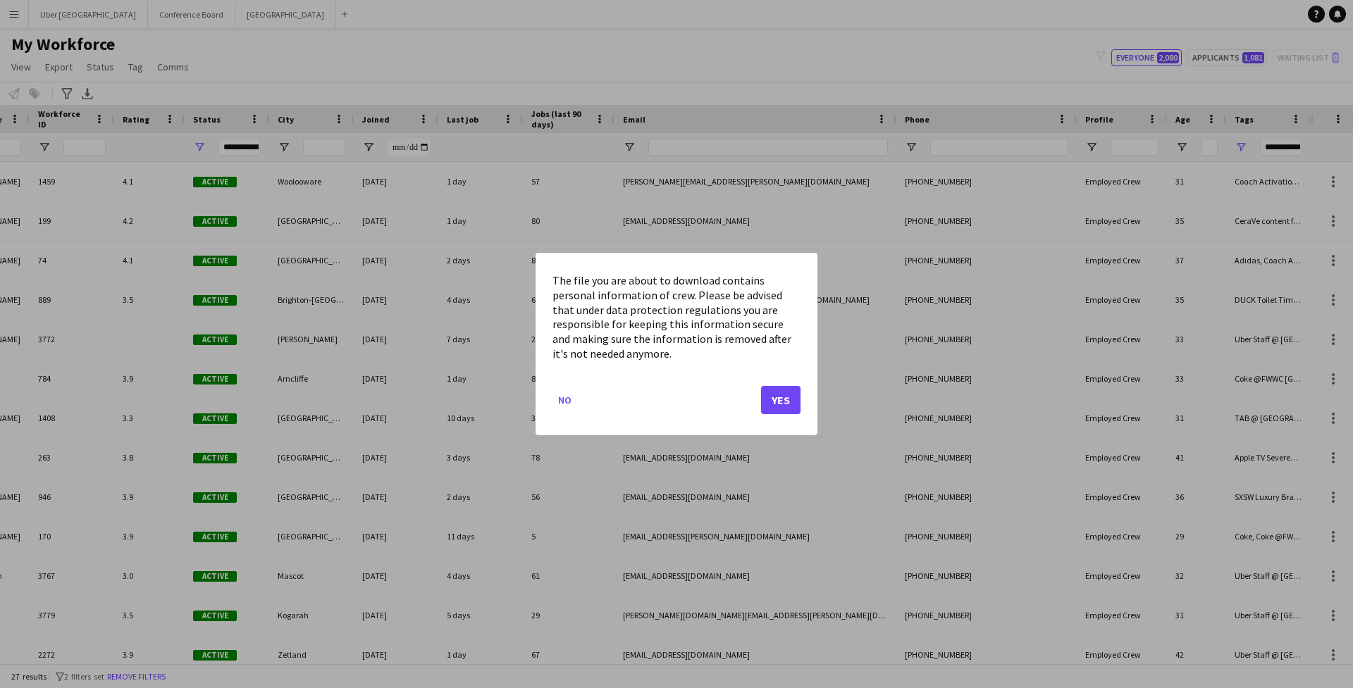
click at [782, 393] on button "Yes" at bounding box center [780, 400] width 39 height 28
